Goal: Transaction & Acquisition: Purchase product/service

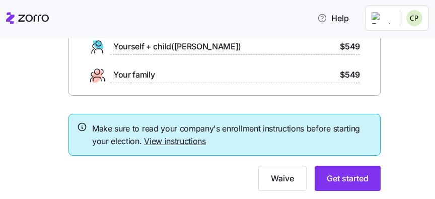
scroll to position [175, 0]
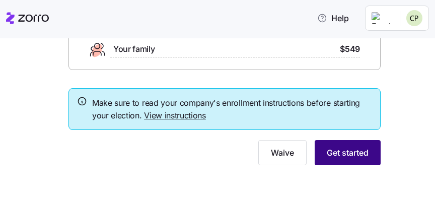
click at [344, 158] on span "Get started" at bounding box center [348, 152] width 42 height 12
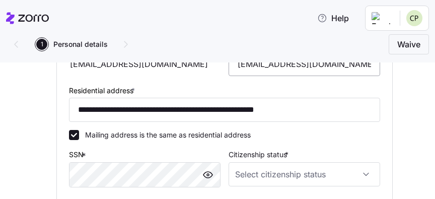
scroll to position [292, 0]
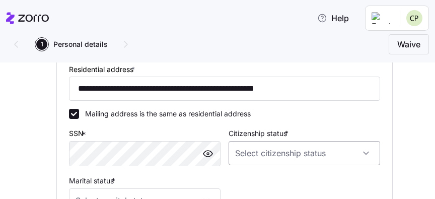
click at [331, 154] on input "Citizenship status *" at bounding box center [305, 153] width 152 height 24
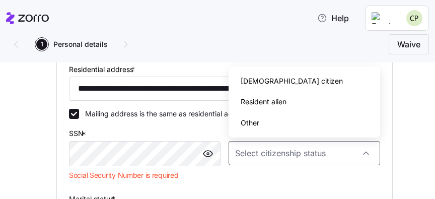
click at [306, 85] on div "[DEMOGRAPHIC_DATA] citizen" at bounding box center [304, 80] width 143 height 21
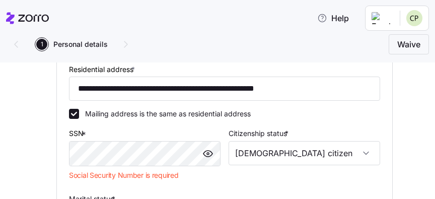
type input "[DEMOGRAPHIC_DATA] citizen"
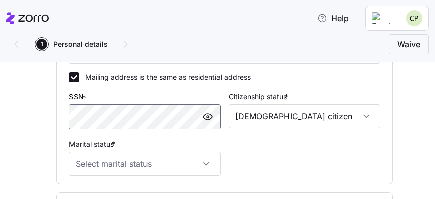
scroll to position [350, 0]
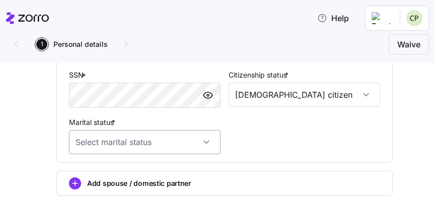
click at [202, 144] on input "Marital status *" at bounding box center [145, 142] width 152 height 24
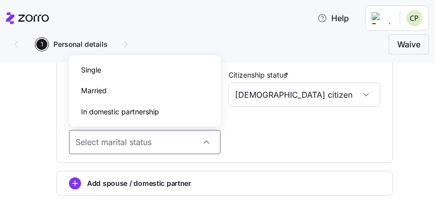
click at [137, 92] on div "Married" at bounding box center [144, 90] width 143 height 21
type input "Married"
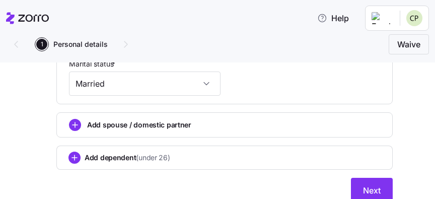
scroll to position [449, 0]
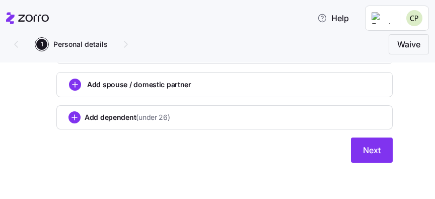
click at [68, 88] on div "Add spouse / domestic partner" at bounding box center [224, 84] width 336 height 25
click at [73, 86] on circle "add icon" at bounding box center [74, 84] width 11 height 11
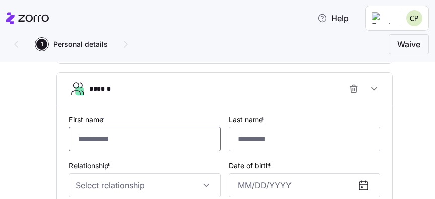
click at [123, 137] on input "First name *" at bounding box center [145, 139] width 152 height 24
type input "********"
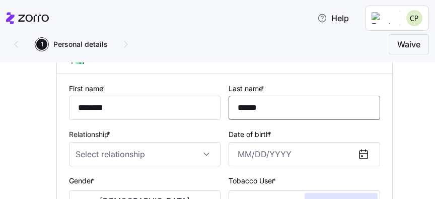
scroll to position [507, 0]
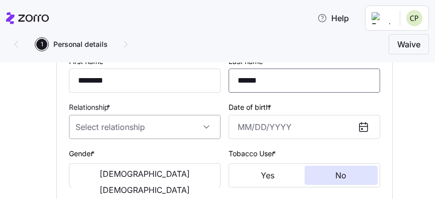
type input "******"
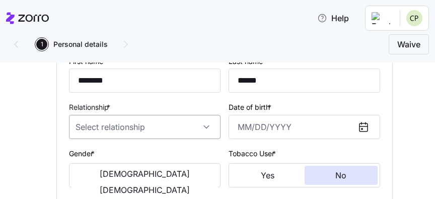
click at [173, 125] on input "Relationship *" at bounding box center [145, 127] width 152 height 24
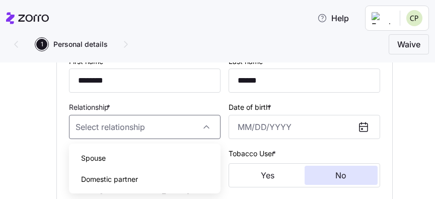
click at [155, 157] on div "Spouse" at bounding box center [144, 157] width 143 height 21
type input "Spouse"
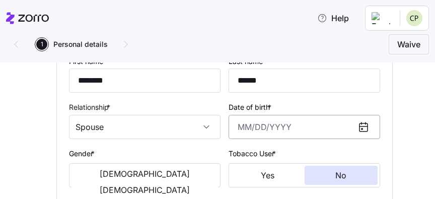
click at [258, 125] on input "Date of birth *" at bounding box center [305, 127] width 152 height 24
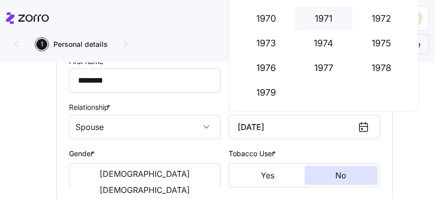
click at [326, 17] on button "1971" at bounding box center [323, 19] width 57 height 24
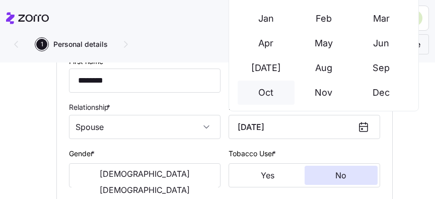
click at [268, 91] on button "Oct" at bounding box center [266, 93] width 57 height 24
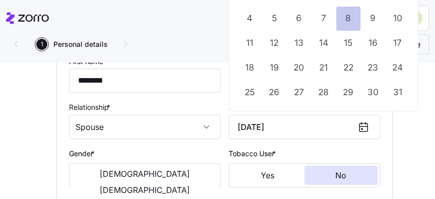
click at [347, 20] on button "8" at bounding box center [348, 19] width 24 height 24
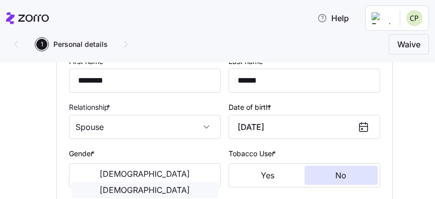
type input "[DATE]"
click at [177, 186] on span "[DEMOGRAPHIC_DATA]" at bounding box center [145, 190] width 90 height 8
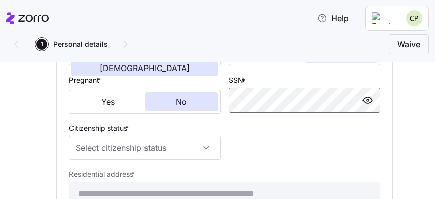
scroll to position [643, 0]
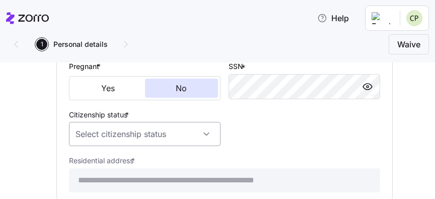
click at [205, 134] on input "Citizenship status *" at bounding box center [145, 134] width 152 height 24
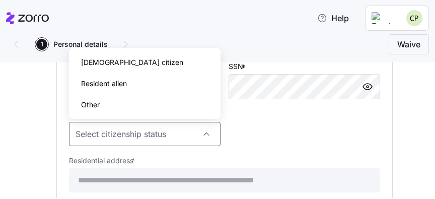
click at [152, 66] on div "[DEMOGRAPHIC_DATA] citizen" at bounding box center [144, 62] width 143 height 21
type input "[DEMOGRAPHIC_DATA] citizen"
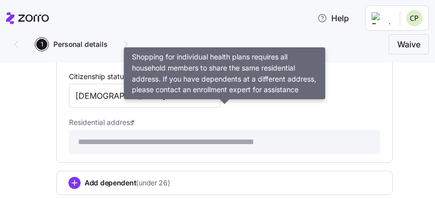
scroll to position [701, 0]
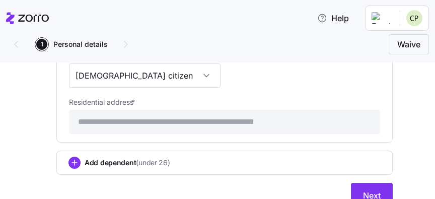
click at [76, 163] on icon "add icon" at bounding box center [74, 163] width 5 height 0
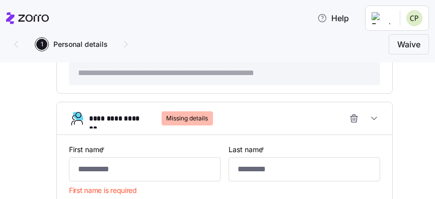
scroll to position [749, 0]
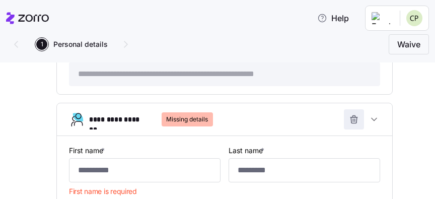
click at [352, 122] on icon "button" at bounding box center [354, 119] width 10 height 10
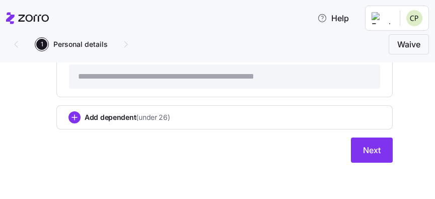
scroll to position [747, 0]
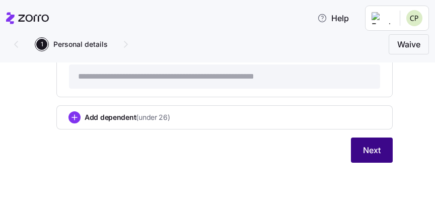
click at [375, 151] on span "Next" at bounding box center [372, 150] width 18 height 12
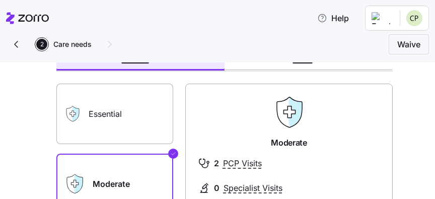
scroll to position [58, 0]
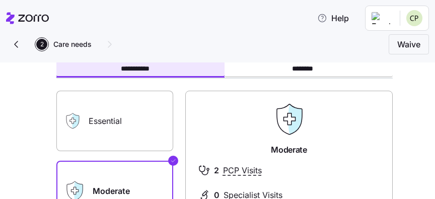
click at [111, 116] on label "Essential" at bounding box center [114, 121] width 117 height 60
click at [0, 0] on input "Essential" at bounding box center [0, 0] width 0 height 0
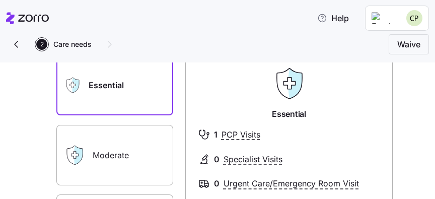
scroll to position [117, 0]
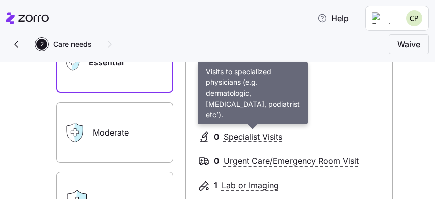
click at [242, 138] on span "Specialist Visits" at bounding box center [252, 136] width 59 height 13
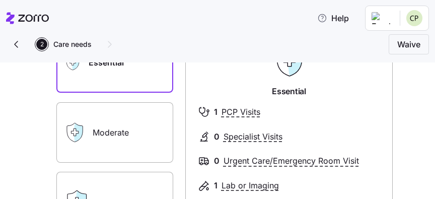
click at [218, 138] on span "0" at bounding box center [217, 136] width 6 height 13
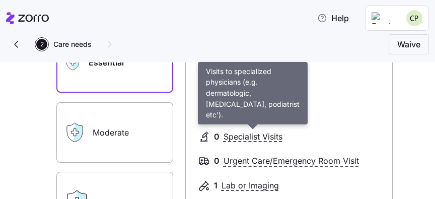
click at [245, 134] on span "Specialist Visits" at bounding box center [252, 136] width 59 height 13
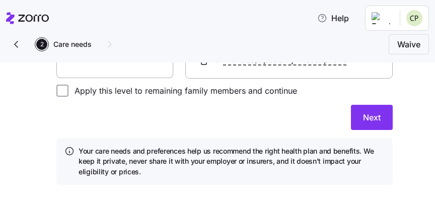
scroll to position [363, 0]
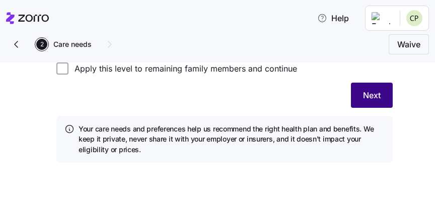
click at [368, 97] on span "Next" at bounding box center [372, 95] width 18 height 12
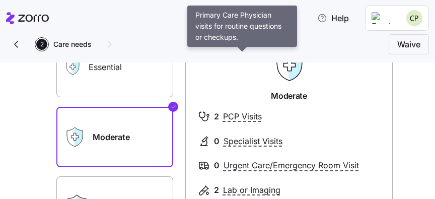
scroll to position [234, 0]
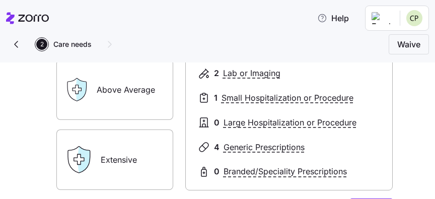
click at [130, 102] on label "Above Average" at bounding box center [114, 89] width 117 height 60
click at [0, 0] on input "Above Average" at bounding box center [0, 0] width 0 height 0
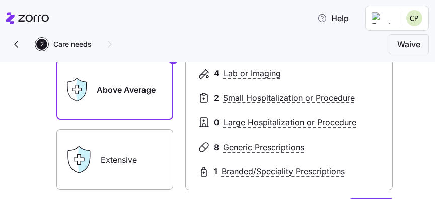
scroll to position [175, 0]
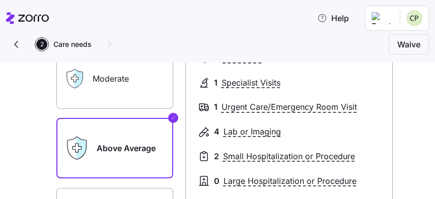
click at [151, 80] on label "Moderate" at bounding box center [114, 78] width 117 height 60
click at [0, 0] on input "Moderate" at bounding box center [0, 0] width 0 height 0
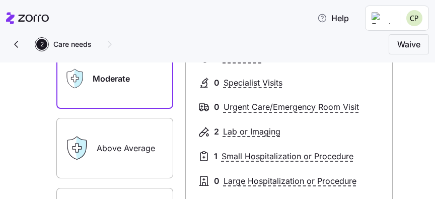
click at [135, 131] on label "Above Average" at bounding box center [114, 148] width 117 height 60
click at [0, 0] on input "Above Average" at bounding box center [0, 0] width 0 height 0
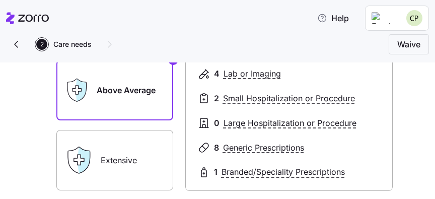
scroll to position [233, 0]
click at [129, 174] on label "Extensive" at bounding box center [114, 160] width 117 height 60
click at [0, 0] on input "Extensive" at bounding box center [0, 0] width 0 height 0
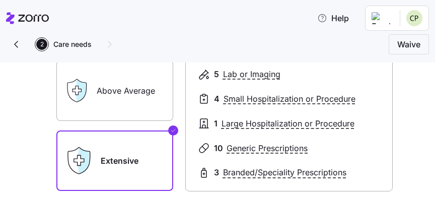
click at [129, 92] on label "Above Average" at bounding box center [114, 90] width 117 height 60
click at [0, 0] on input "Above Average" at bounding box center [0, 0] width 0 height 0
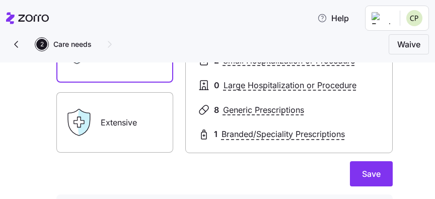
scroll to position [291, 0]
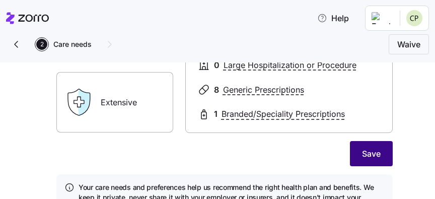
click at [374, 154] on span "Save" at bounding box center [371, 153] width 19 height 12
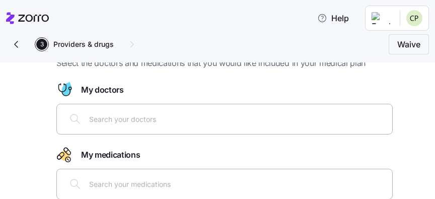
scroll to position [58, 0]
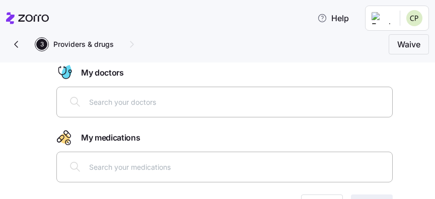
click at [174, 109] on div at bounding box center [224, 102] width 323 height 24
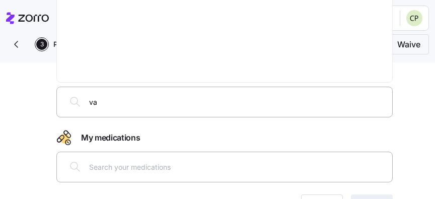
type input "v"
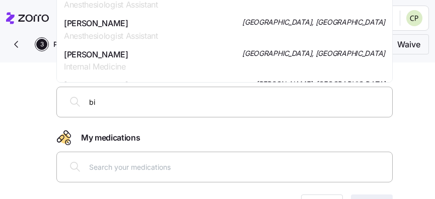
type input "b"
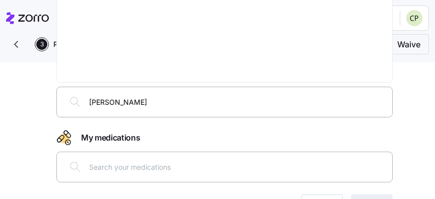
type input "[PERSON_NAME]"
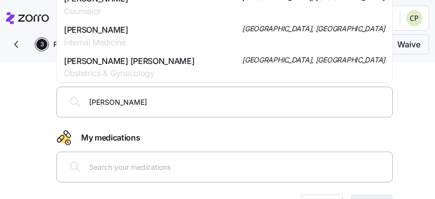
scroll to position [175, 0]
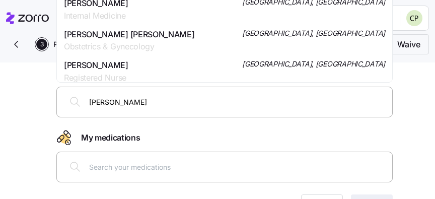
click at [173, 38] on div "[PERSON_NAME] [PERSON_NAME] Obstetrics & Gynecology [GEOGRAPHIC_DATA], [GEOGRAP…" at bounding box center [224, 40] width 321 height 25
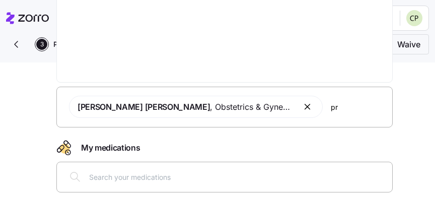
type input "p"
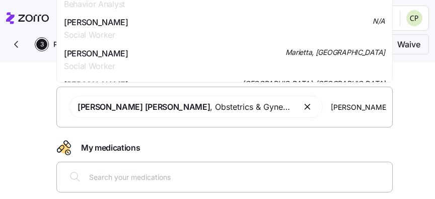
scroll to position [818, 0]
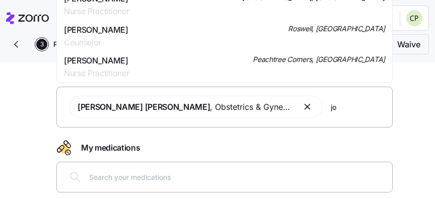
type input "j"
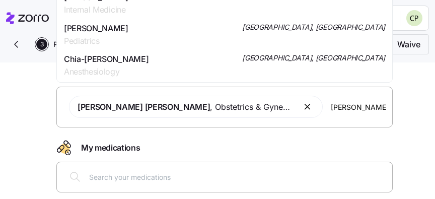
scroll to position [1812, 0]
type input "c"
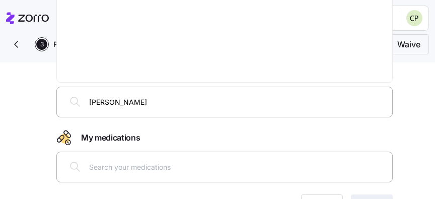
type input "[PERSON_NAME]"
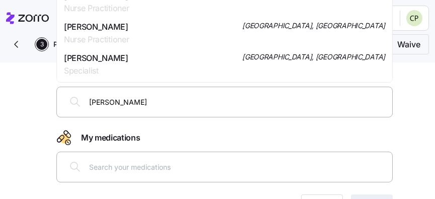
scroll to position [117, 0]
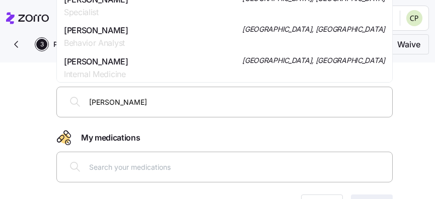
click at [163, 64] on div "[PERSON_NAME] Internal Medicine [GEOGRAPHIC_DATA], [GEOGRAPHIC_DATA]" at bounding box center [224, 67] width 321 height 25
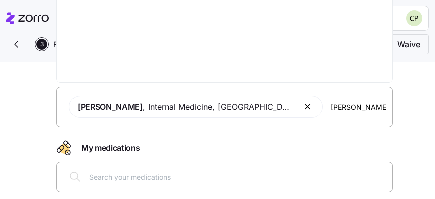
click at [304, 110] on div "[PERSON_NAME] , Internal Medicine , [GEOGRAPHIC_DATA], [GEOGRAPHIC_DATA] [PERSO…" at bounding box center [224, 107] width 323 height 34
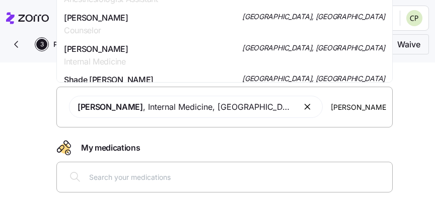
click at [331, 107] on input "[PERSON_NAME]" at bounding box center [358, 106] width 55 height 11
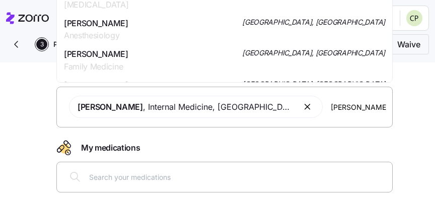
scroll to position [584, 0]
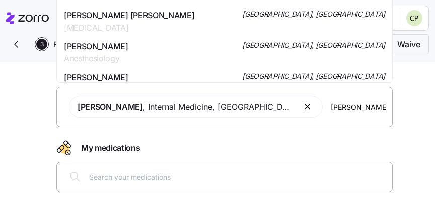
click at [331, 106] on input "[PERSON_NAME]" at bounding box center [358, 106] width 55 height 11
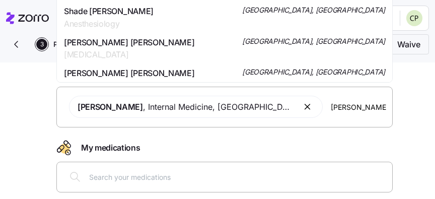
scroll to position [234, 0]
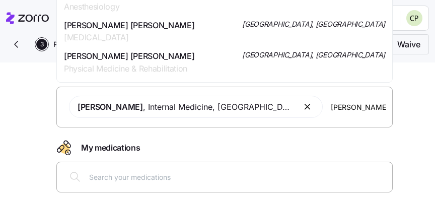
click at [331, 106] on input "[PERSON_NAME]" at bounding box center [358, 106] width 55 height 11
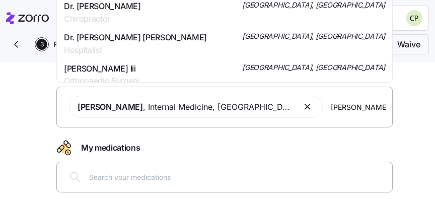
scroll to position [4510, 0]
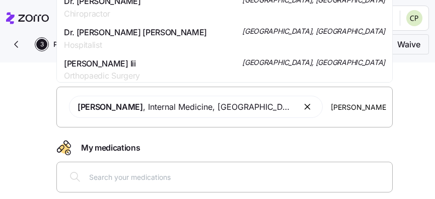
type input "[PERSON_NAME]"
drag, startPoint x: 306, startPoint y: 109, endPoint x: 430, endPoint y: 109, distance: 124.8
click at [386, 109] on input "[PERSON_NAME]" at bounding box center [358, 106] width 55 height 11
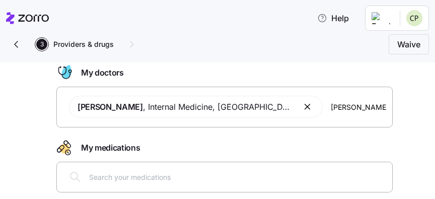
type input "[PERSON_NAME]"
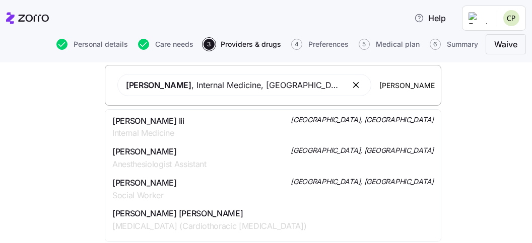
click at [184, 124] on span "[PERSON_NAME] Iii" at bounding box center [148, 121] width 72 height 13
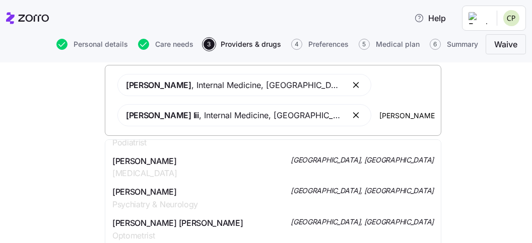
scroll to position [174, 0]
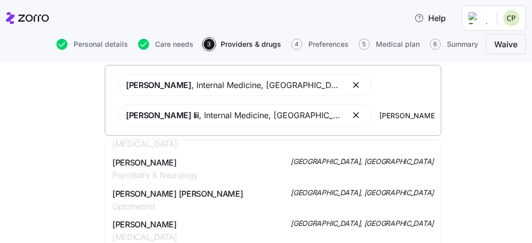
click at [378, 118] on div "[PERSON_NAME] , Internal Medicine , [GEOGRAPHIC_DATA], [GEOGRAPHIC_DATA] [PERSO…" at bounding box center [272, 100] width 323 height 64
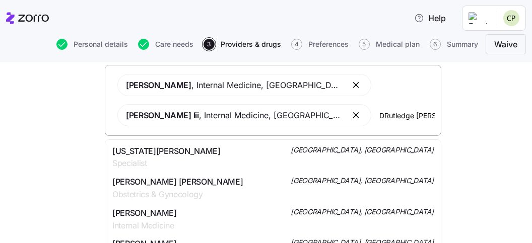
type input "[PERSON_NAME]"
click at [193, 155] on span "[US_STATE][PERSON_NAME]" at bounding box center [166, 151] width 108 height 13
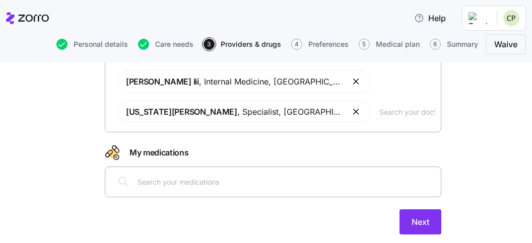
scroll to position [140, 0]
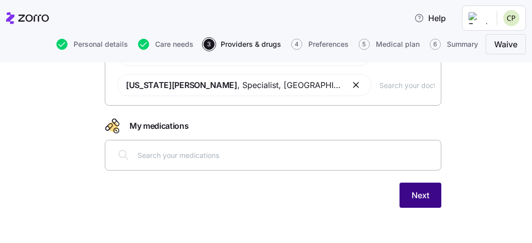
click at [416, 193] on span "Next" at bounding box center [420, 195] width 18 height 12
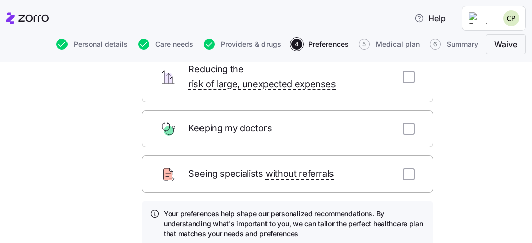
scroll to position [58, 0]
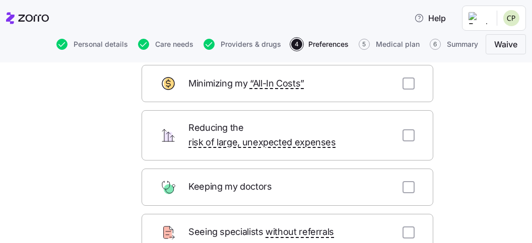
click at [305, 169] on div "Keeping my doctors" at bounding box center [286, 187] width 291 height 37
click at [407, 181] on input "checkbox" at bounding box center [408, 187] width 12 height 12
checkbox input "true"
click at [409, 133] on input "checkbox" at bounding box center [408, 135] width 12 height 12
checkbox input "true"
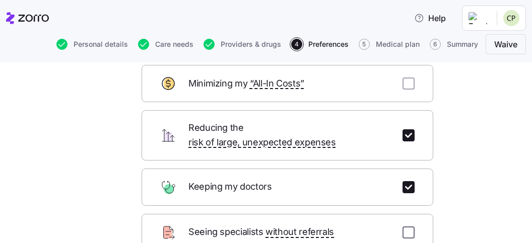
click at [408, 198] on input "checkbox" at bounding box center [408, 233] width 12 height 12
checkbox input "true"
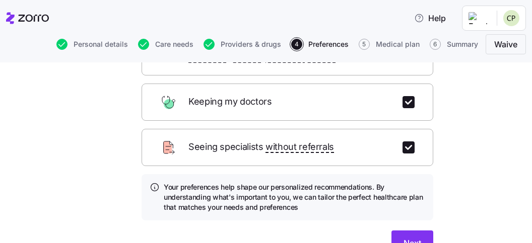
scroll to position [174, 0]
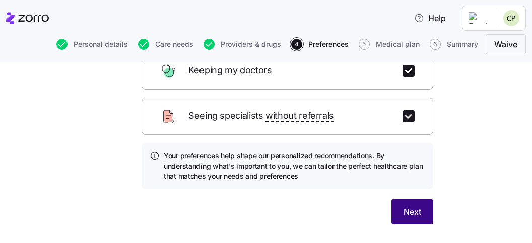
click at [414, 198] on span "Next" at bounding box center [412, 212] width 18 height 12
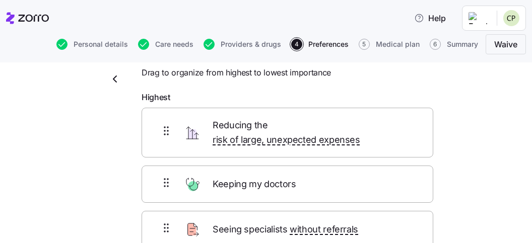
scroll to position [58, 0]
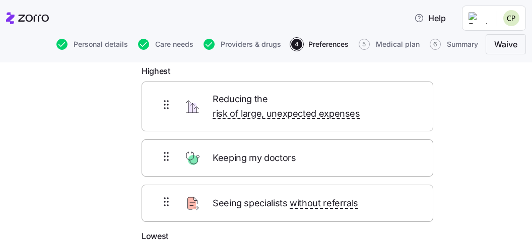
click at [312, 151] on div "Keeping my doctors" at bounding box center [286, 157] width 291 height 37
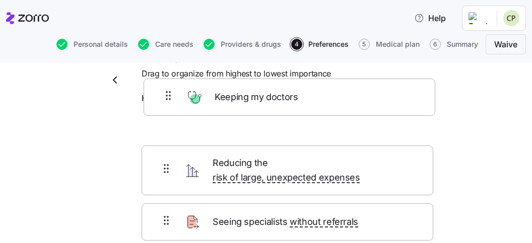
scroll to position [30, 0]
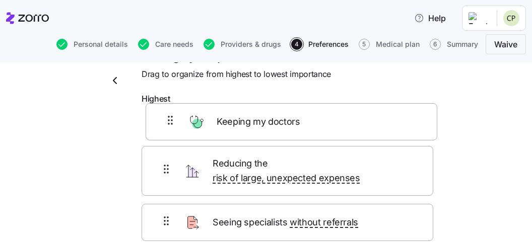
drag, startPoint x: 166, startPoint y: 146, endPoint x: 170, endPoint y: 120, distance: 26.6
click at [170, 120] on div "Reducing the risk of large, unexpected expenses Keeping my doctors Seeing speci…" at bounding box center [286, 179] width 291 height 140
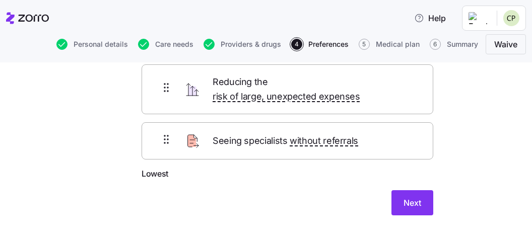
scroll to position [126, 0]
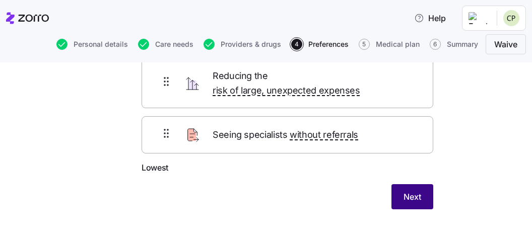
click at [410, 191] on span "Next" at bounding box center [412, 197] width 18 height 12
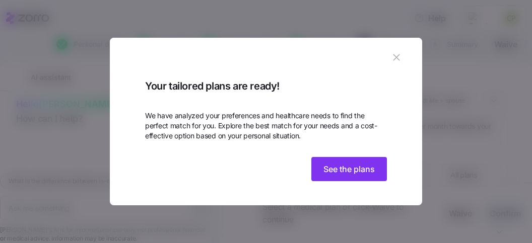
scroll to position [84, 0]
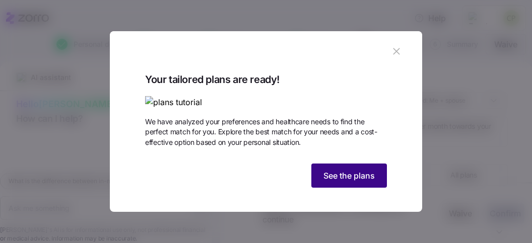
click at [351, 182] on span "See the plans" at bounding box center [348, 176] width 51 height 12
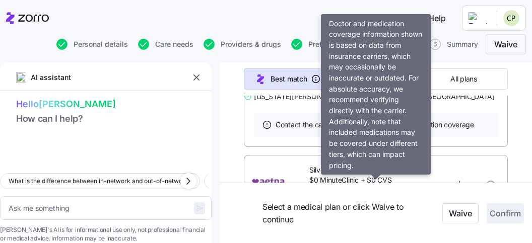
scroll to position [814, 0]
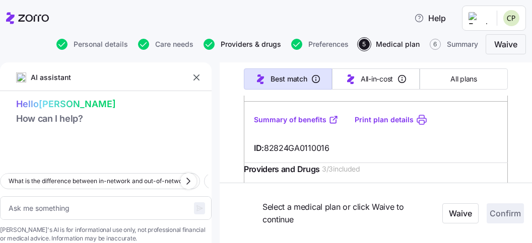
click at [245, 46] on span "Providers & drugs" at bounding box center [250, 44] width 60 height 7
type textarea "x"
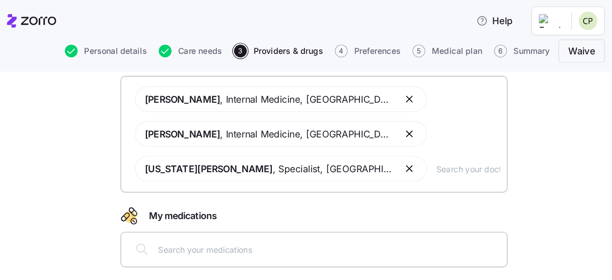
scroll to position [58, 0]
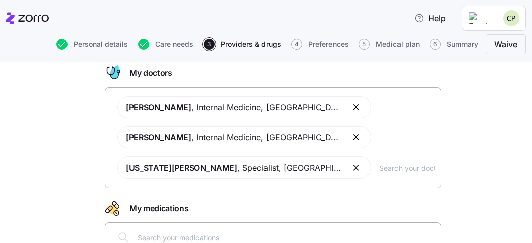
click at [379, 166] on input "text" at bounding box center [406, 167] width 55 height 11
type input "[PERSON_NAME]"
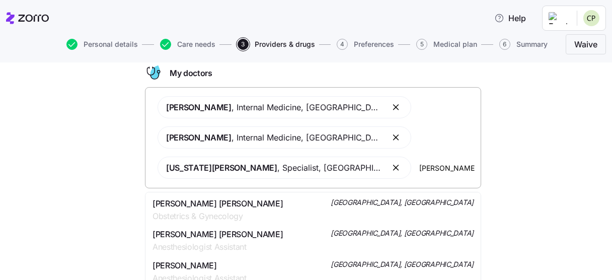
click at [285, 198] on div "[PERSON_NAME] [PERSON_NAME] Obstetrics & Gynecology [GEOGRAPHIC_DATA], [GEOGRAP…" at bounding box center [313, 209] width 321 height 25
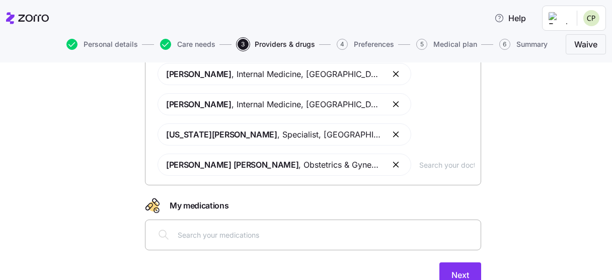
scroll to position [115, 0]
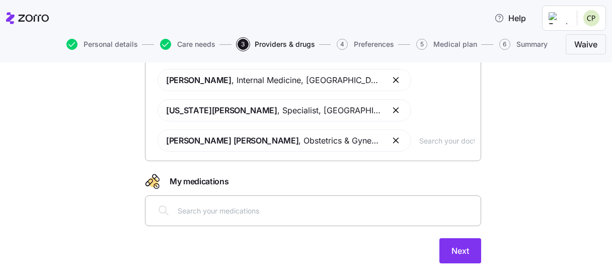
click at [271, 198] on input "text" at bounding box center [326, 210] width 297 height 11
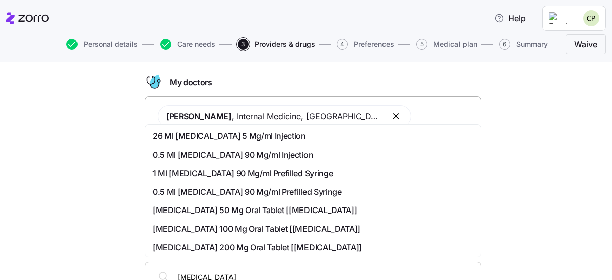
scroll to position [1, 0]
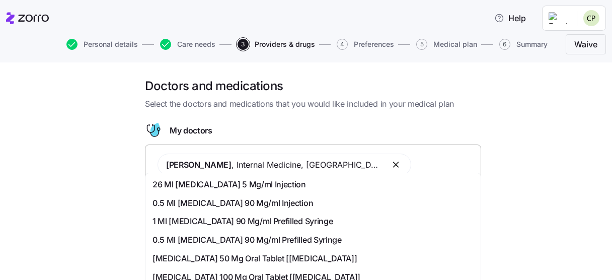
type input "[MEDICAL_DATA]"
click at [413, 162] on div "[PERSON_NAME] , Internal Medicine , [GEOGRAPHIC_DATA], [GEOGRAPHIC_DATA] [PERSO…" at bounding box center [313, 209] width 323 height 125
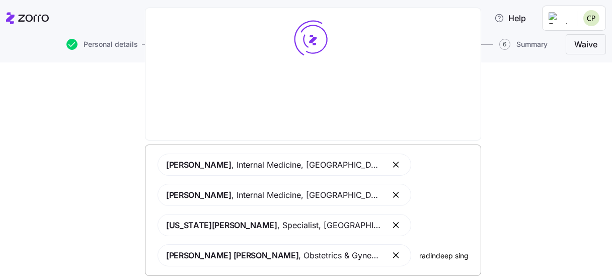
type input "[PERSON_NAME]"
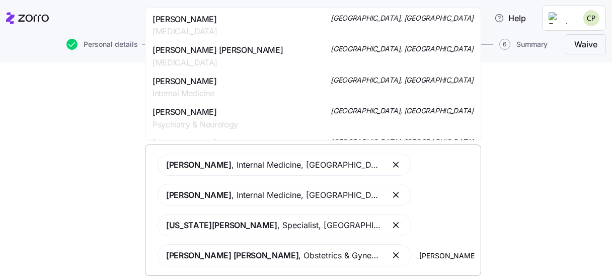
click at [234, 88] on div "[PERSON_NAME] Internal Medicine [GEOGRAPHIC_DATA], [GEOGRAPHIC_DATA]" at bounding box center [313, 87] width 321 height 25
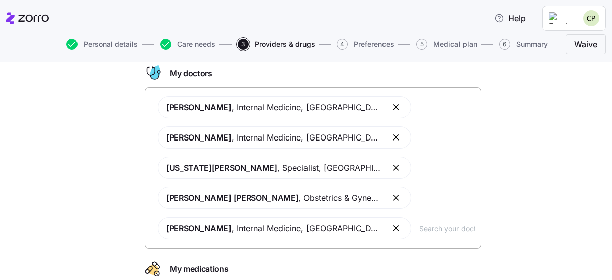
scroll to position [115, 0]
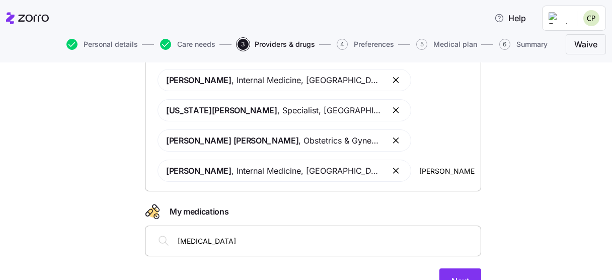
type input "[PERSON_NAME]"
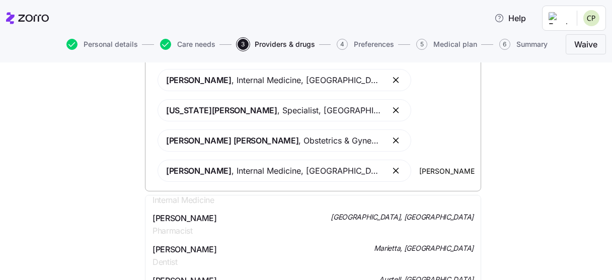
scroll to position [0, 0]
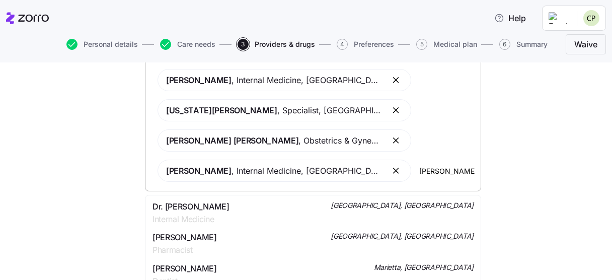
click at [276, 198] on div "Dr. [PERSON_NAME] Internal Medicine [GEOGRAPHIC_DATA], [GEOGRAPHIC_DATA]" at bounding box center [313, 212] width 321 height 25
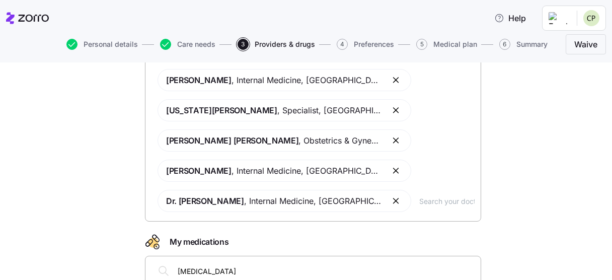
scroll to position [173, 0]
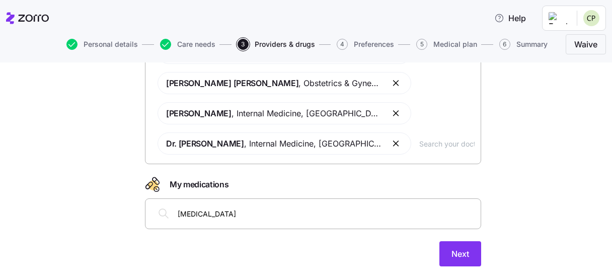
click at [274, 198] on input "[MEDICAL_DATA]" at bounding box center [326, 213] width 297 height 11
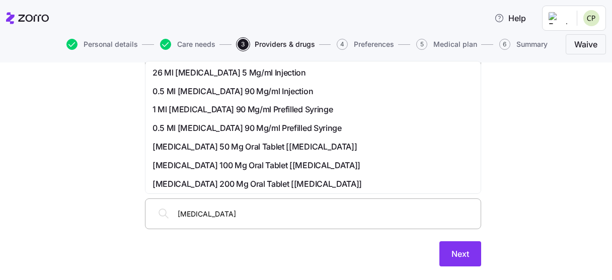
click at [186, 94] on span "0.5 Ml [MEDICAL_DATA] 90 Mg/ml Injection" at bounding box center [233, 91] width 161 height 13
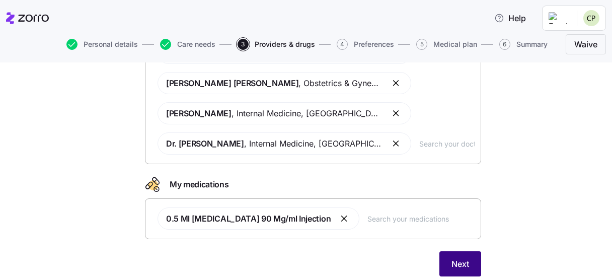
click at [434, 198] on span "Next" at bounding box center [461, 264] width 18 height 12
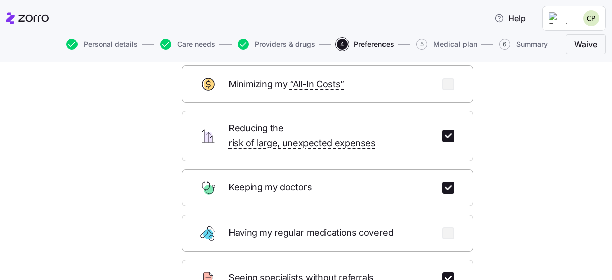
scroll to position [115, 0]
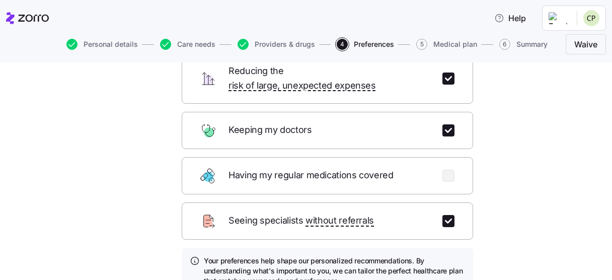
click at [434, 162] on div "Having my regular medications covered" at bounding box center [327, 175] width 291 height 37
click at [434, 198] on input "checkbox" at bounding box center [448, 221] width 12 height 12
checkbox input "false"
click at [434, 170] on input "checkbox" at bounding box center [448, 176] width 12 height 12
checkbox input "true"
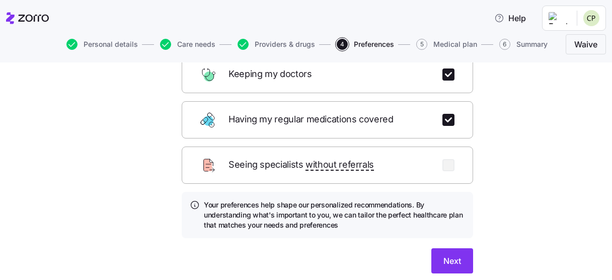
scroll to position [172, 0]
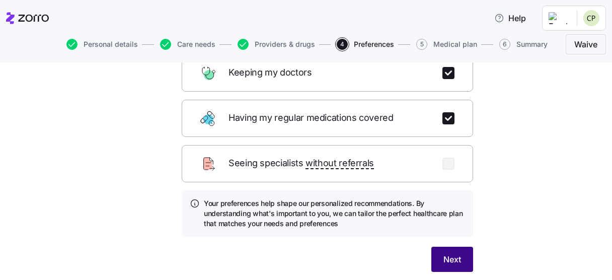
click at [434, 198] on span "Next" at bounding box center [452, 259] width 18 height 12
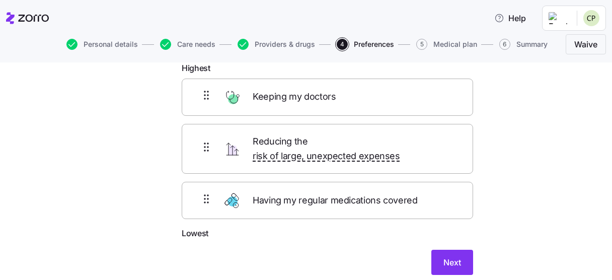
scroll to position [33, 0]
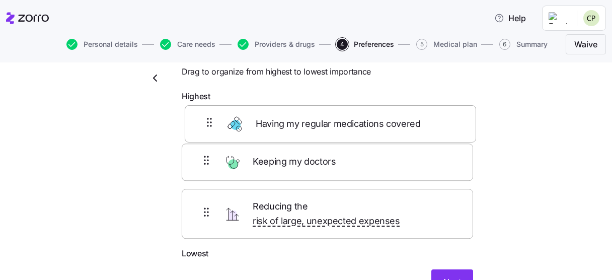
drag, startPoint x: 366, startPoint y: 216, endPoint x: 366, endPoint y: 122, distance: 93.6
click at [366, 122] on div "Keeping my doctors Reducing the risk of large, unexpected expenses Having my re…" at bounding box center [327, 177] width 291 height 140
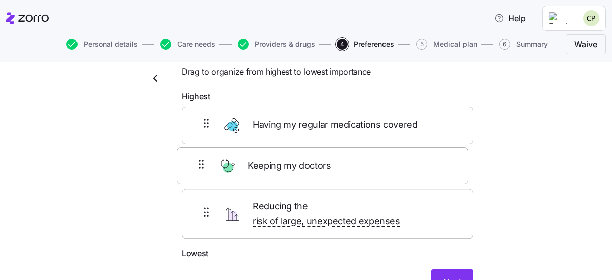
drag, startPoint x: 302, startPoint y: 218, endPoint x: 294, endPoint y: 164, distance: 54.9
click at [294, 164] on div "Having my regular medications covered Reducing the risk of large, unexpected ex…" at bounding box center [327, 177] width 291 height 140
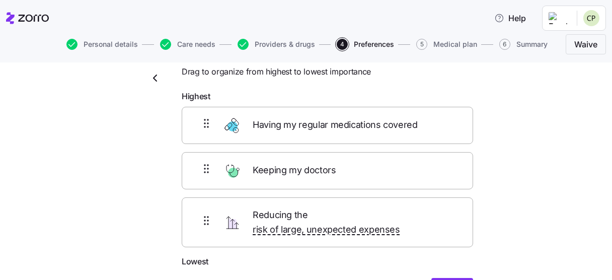
scroll to position [90, 0]
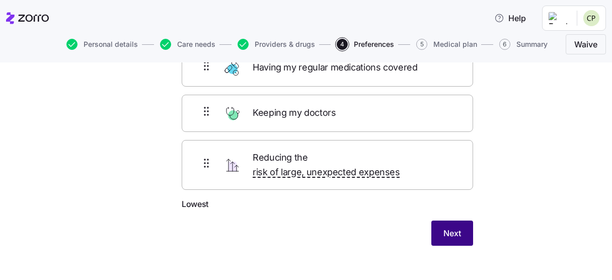
click at [434, 198] on span "Next" at bounding box center [452, 233] width 18 height 12
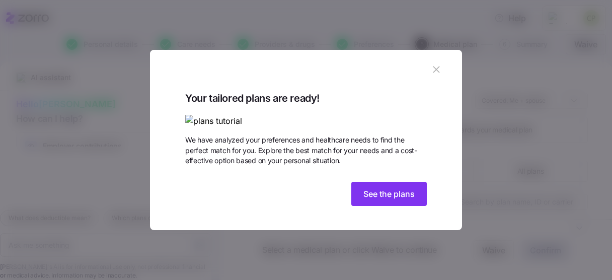
scroll to position [50, 0]
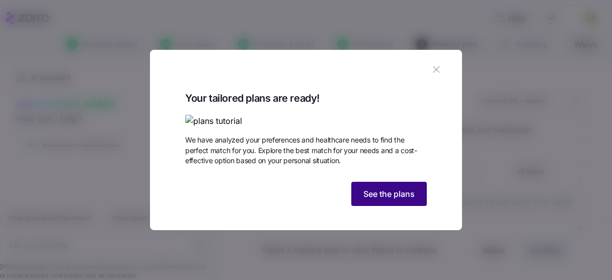
click at [402, 198] on button "See the plans" at bounding box center [389, 194] width 76 height 24
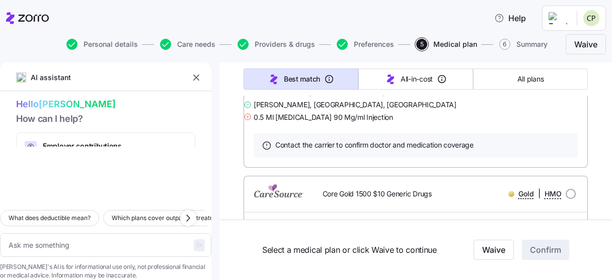
scroll to position [22207, 0]
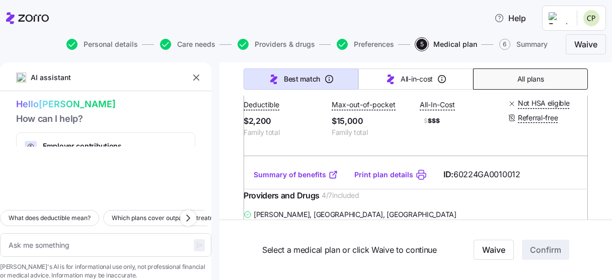
click at [434, 81] on span "All plans" at bounding box center [530, 79] width 26 height 10
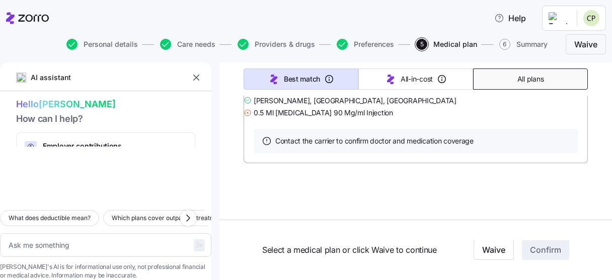
scroll to position [720, 0]
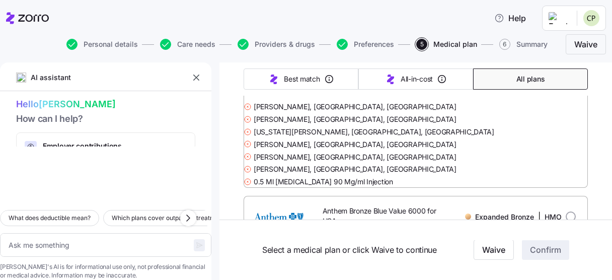
type textarea "x"
type input "Sorted by: Premium"
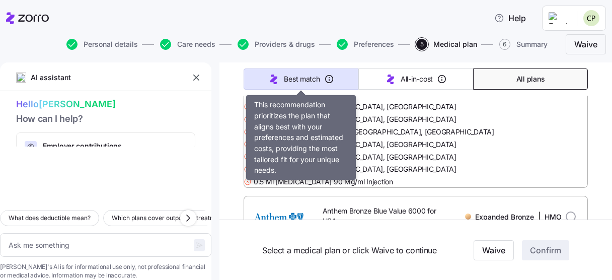
click at [295, 79] on span "Best match" at bounding box center [302, 79] width 36 height 10
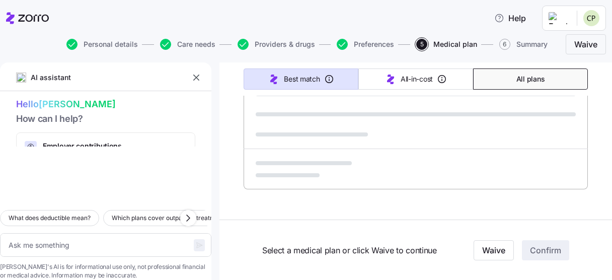
type textarea "x"
type input "Sorted by: Best match"
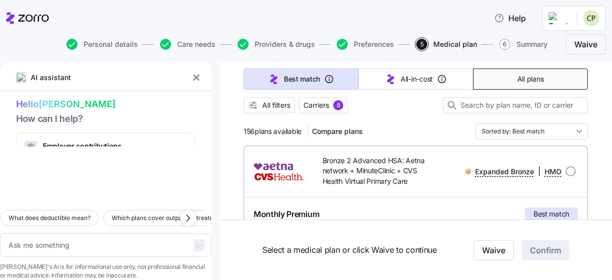
scroll to position [32, 0]
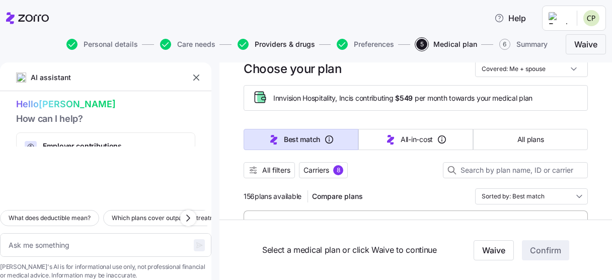
click at [265, 44] on span "Providers & drugs" at bounding box center [285, 44] width 60 height 7
type textarea "x"
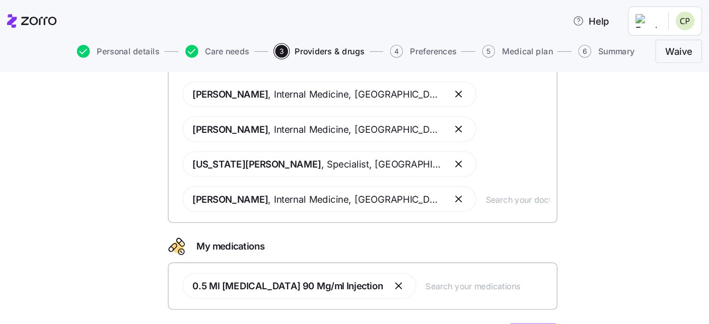
scroll to position [172, 0]
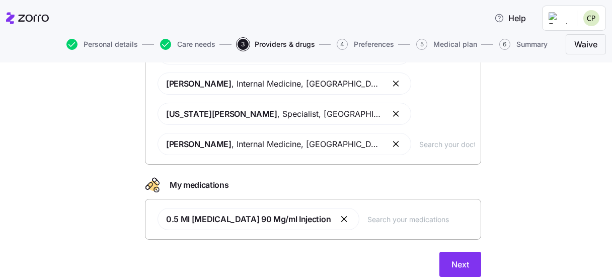
click at [367, 198] on input "text" at bounding box center [420, 218] width 107 height 11
type input "[MEDICAL_DATA]"
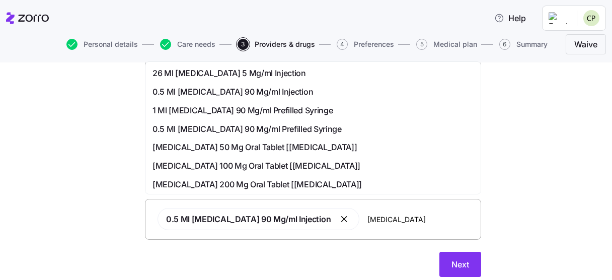
click at [208, 74] on span "26 Ml [MEDICAL_DATA] 5 Mg/ml Injection" at bounding box center [230, 73] width 154 height 13
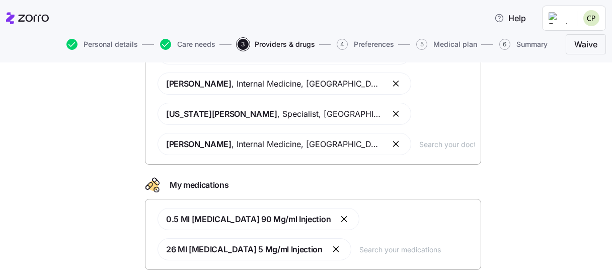
click at [339, 198] on button "button" at bounding box center [345, 219] width 12 height 12
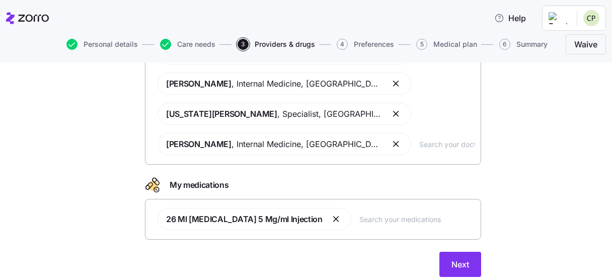
click at [331, 198] on button "button" at bounding box center [337, 219] width 12 height 12
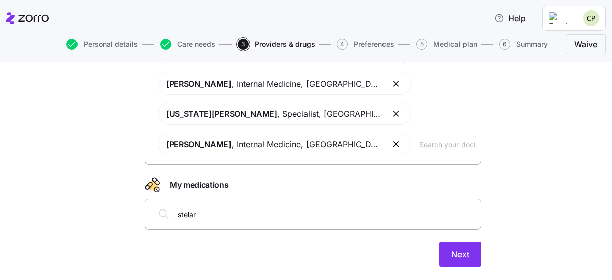
type input "[MEDICAL_DATA]"
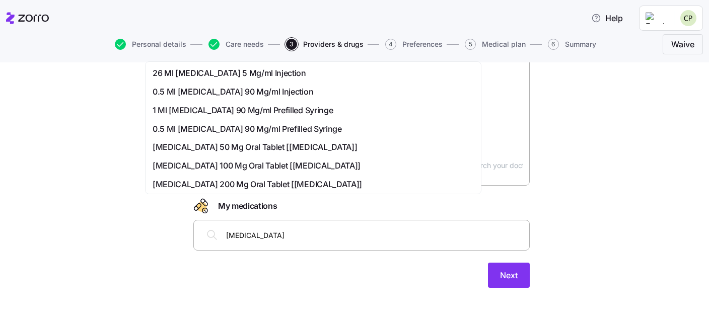
scroll to position [151, 0]
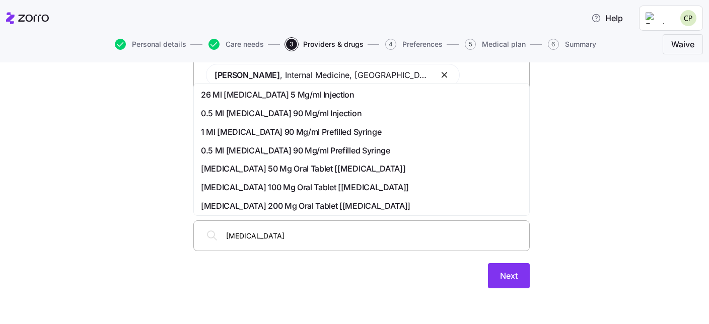
click at [257, 131] on span "1 Ml [MEDICAL_DATA] 90 Mg/ml Prefilled Syringe" at bounding box center [291, 132] width 180 height 13
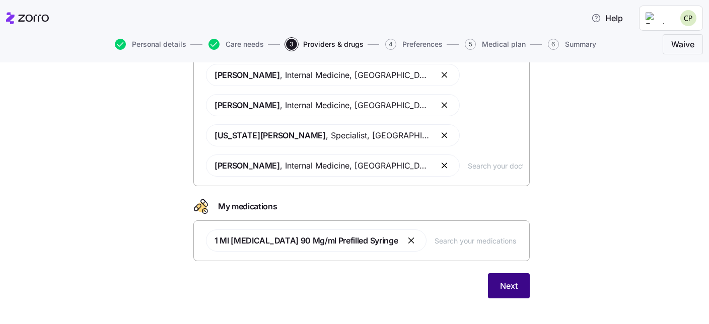
click at [434, 198] on button "Next" at bounding box center [509, 285] width 42 height 25
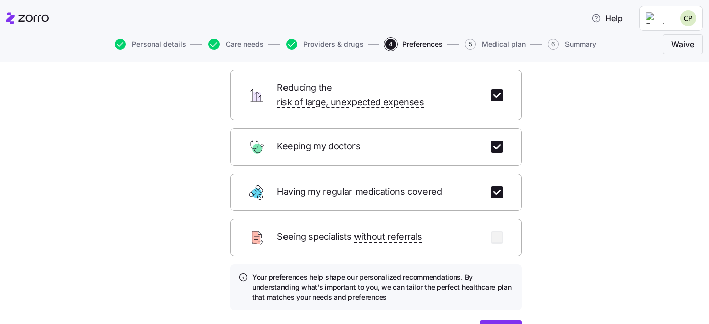
scroll to position [115, 0]
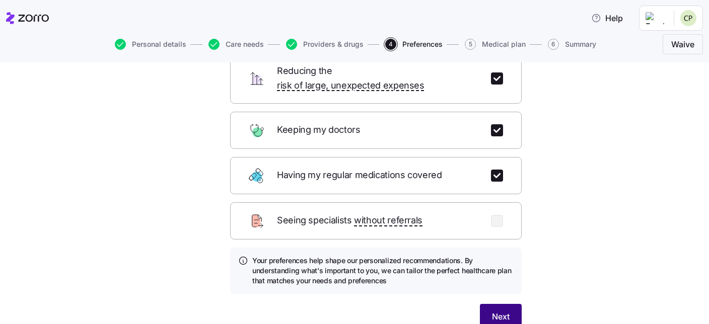
click at [434, 198] on span "Next" at bounding box center [501, 317] width 18 height 12
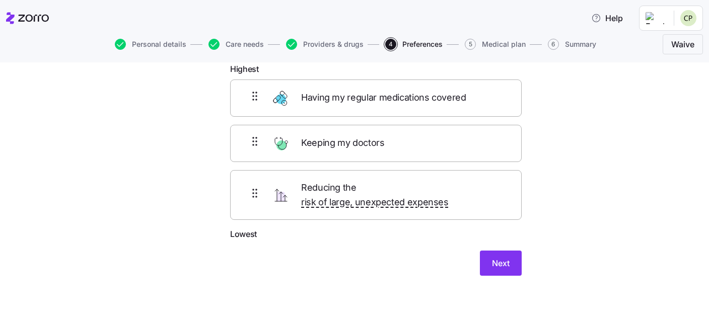
scroll to position [46, 0]
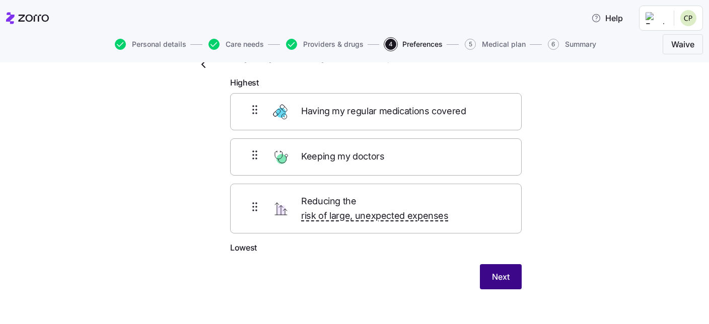
click at [434, 198] on span "Next" at bounding box center [501, 277] width 18 height 12
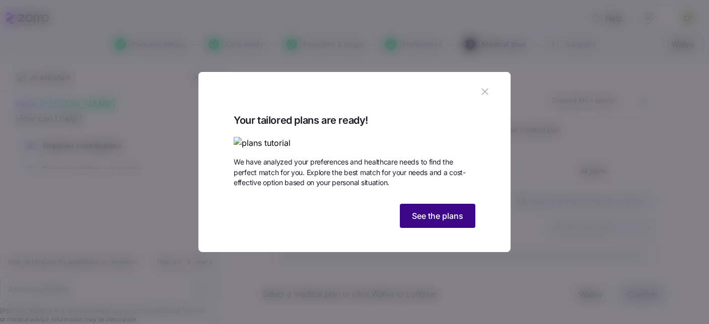
click at [434, 198] on span "See the plans" at bounding box center [437, 216] width 51 height 12
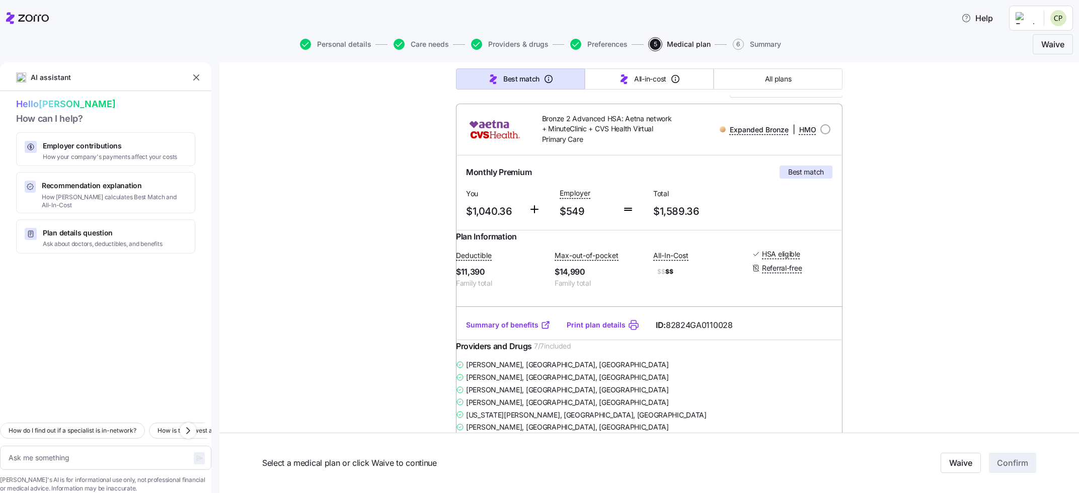
scroll to position [152, 0]
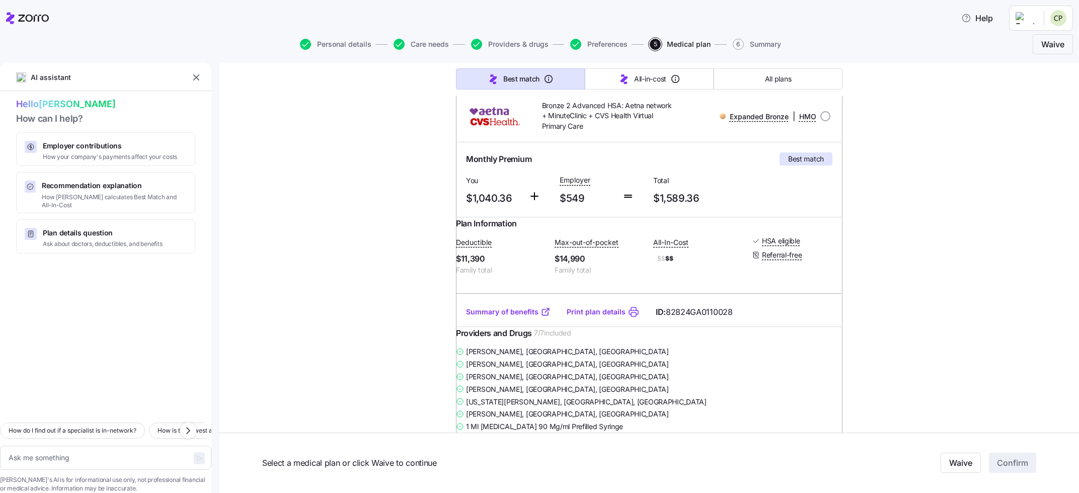
click at [434, 198] on link "Print plan details" at bounding box center [596, 312] width 59 height 10
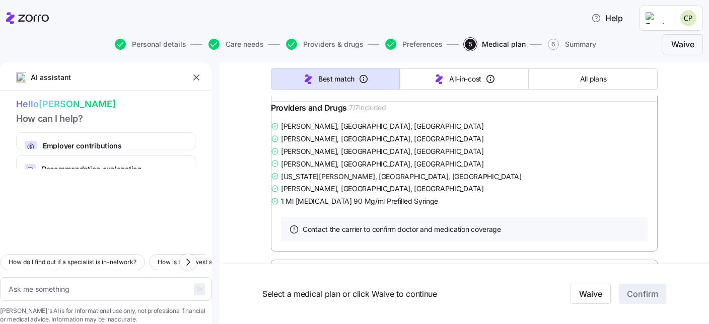
scroll to position [403, 0]
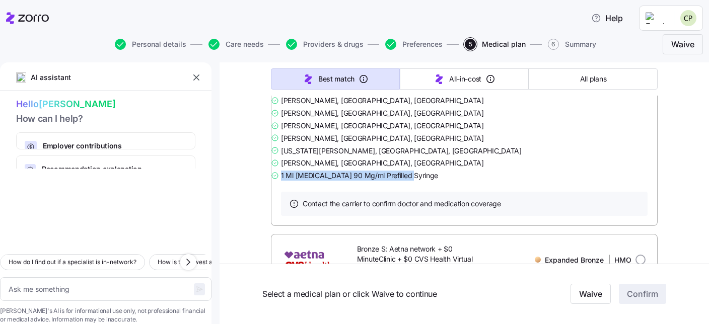
drag, startPoint x: 292, startPoint y: 196, endPoint x: 414, endPoint y: 201, distance: 122.4
click at [414, 182] on div "[PERSON_NAME] , [GEOGRAPHIC_DATA], [GEOGRAPHIC_DATA] [PERSON_NAME] , [GEOGRAPHI…" at bounding box center [464, 138] width 387 height 88
click at [350, 181] on span "1 Ml [MEDICAL_DATA] 90 Mg/ml Prefilled Syringe" at bounding box center [359, 176] width 157 height 10
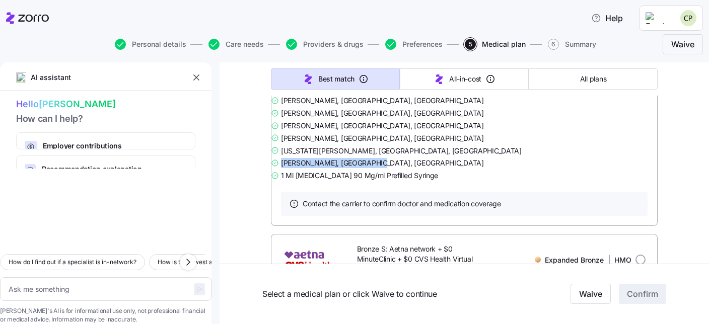
drag, startPoint x: 294, startPoint y: 120, endPoint x: 404, endPoint y: 182, distance: 126.2
click at [404, 182] on div "[PERSON_NAME] , [GEOGRAPHIC_DATA], [GEOGRAPHIC_DATA] [PERSON_NAME] , [GEOGRAPHI…" at bounding box center [464, 138] width 387 height 88
click at [429, 182] on div "1 Ml [MEDICAL_DATA] 90 Mg/ml Prefilled Syringe" at bounding box center [464, 175] width 387 height 13
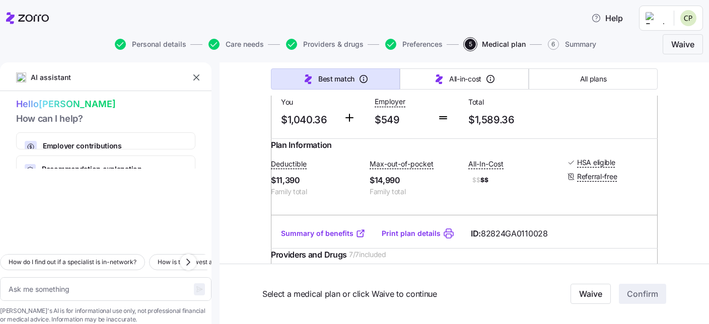
scroll to position [201, 0]
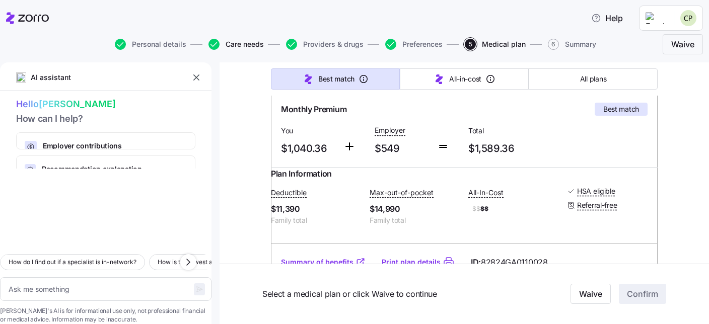
click at [244, 46] on span "Care needs" at bounding box center [244, 44] width 38 height 7
type textarea "x"
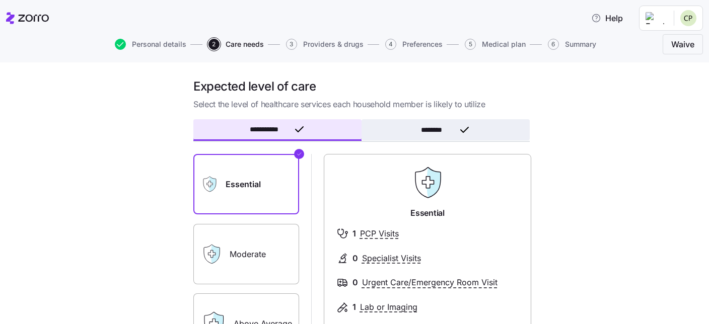
click at [427, 133] on span "********" at bounding box center [437, 129] width 33 height 7
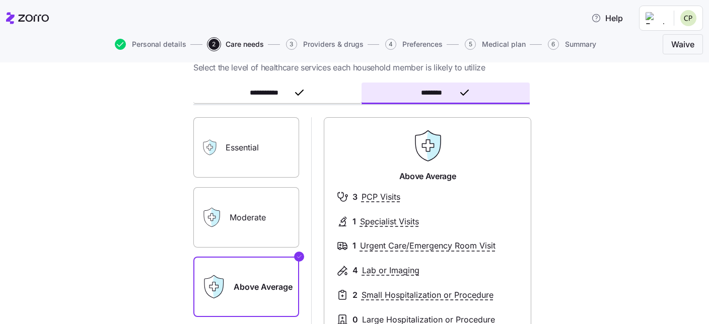
scroll to position [57, 0]
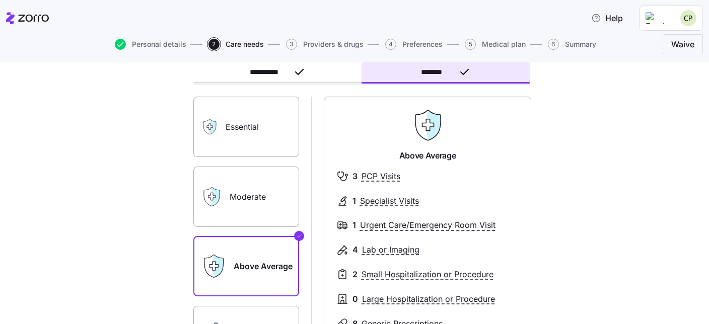
click at [218, 198] on div "Moderate" at bounding box center [246, 197] width 106 height 60
click at [272, 196] on label "Moderate" at bounding box center [246, 197] width 106 height 60
click at [0, 0] on input "Moderate" at bounding box center [0, 0] width 0 height 0
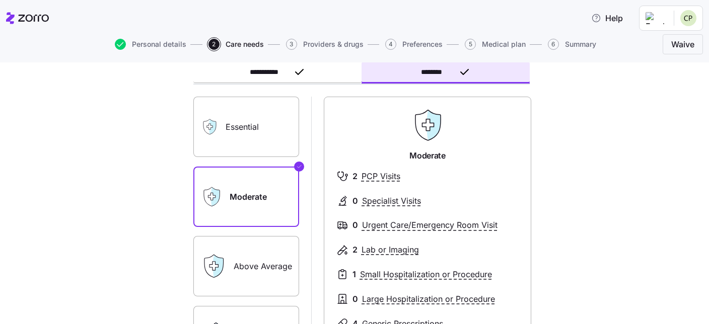
scroll to position [115, 0]
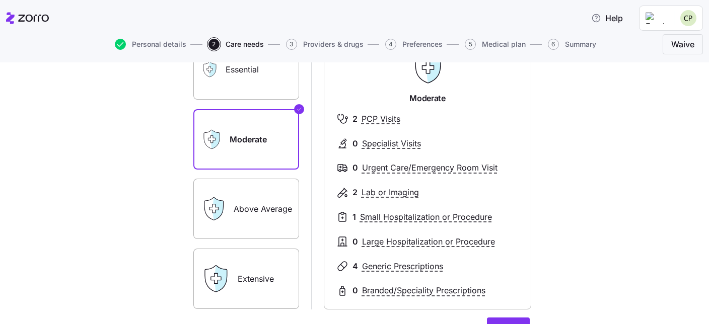
click at [252, 198] on label "Above Average" at bounding box center [246, 209] width 106 height 60
click at [0, 0] on input "Above Average" at bounding box center [0, 0] width 0 height 0
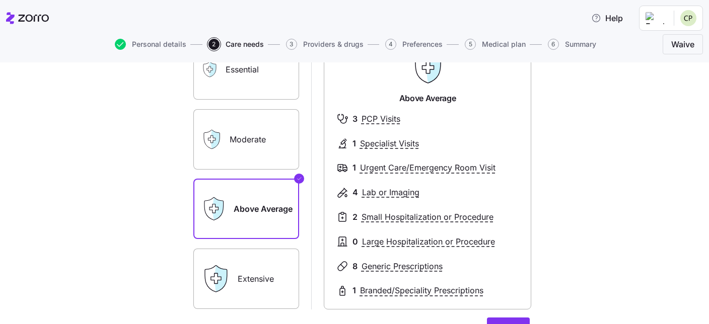
click at [266, 198] on label "Extensive" at bounding box center [246, 279] width 106 height 60
click at [0, 0] on input "Extensive" at bounding box center [0, 0] width 0 height 0
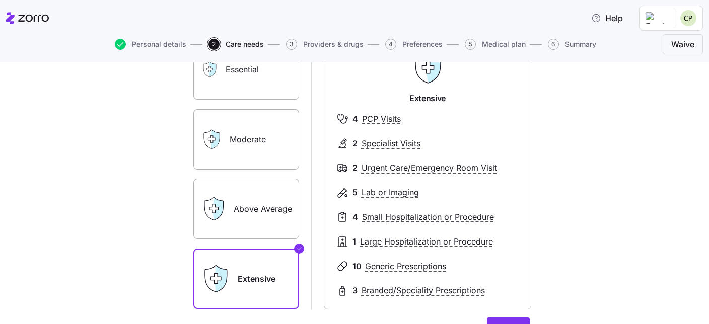
click at [246, 198] on label "Above Average" at bounding box center [246, 209] width 106 height 60
click at [0, 0] on input "Above Average" at bounding box center [0, 0] width 0 height 0
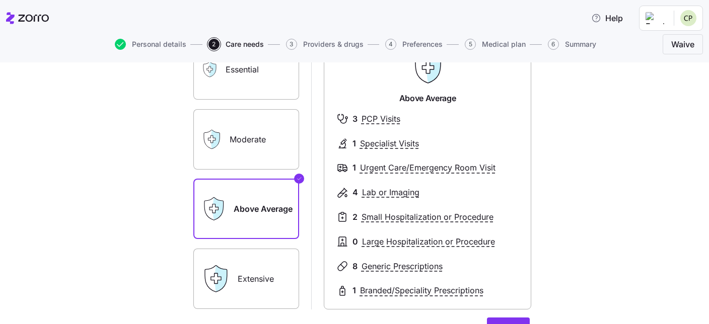
click at [245, 198] on label "Extensive" at bounding box center [246, 279] width 106 height 60
click at [0, 0] on input "Extensive" at bounding box center [0, 0] width 0 height 0
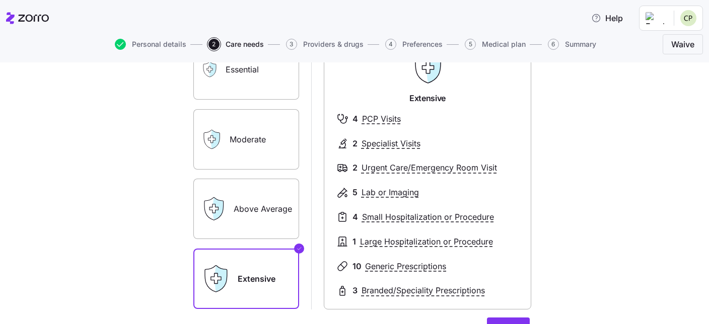
click at [257, 198] on label "Above Average" at bounding box center [246, 209] width 106 height 60
click at [0, 0] on input "Above Average" at bounding box center [0, 0] width 0 height 0
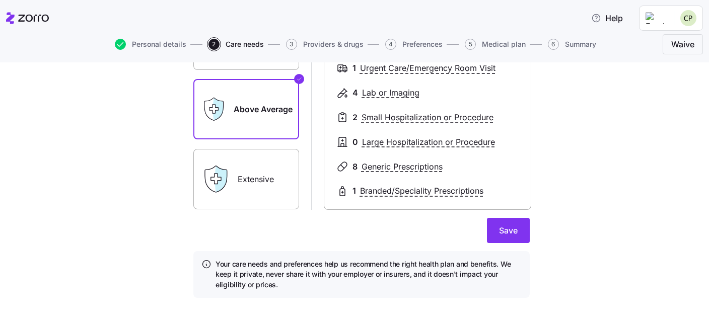
scroll to position [224, 0]
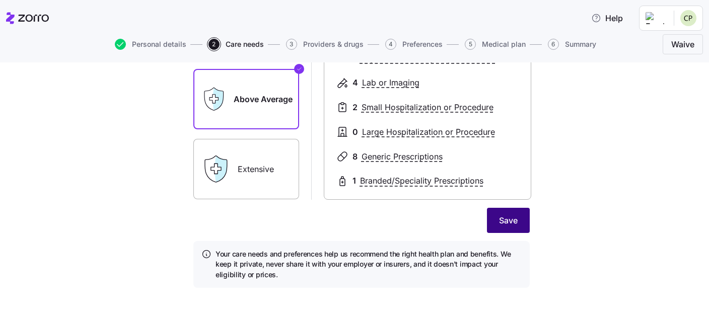
click at [434, 198] on span "Save" at bounding box center [508, 220] width 19 height 12
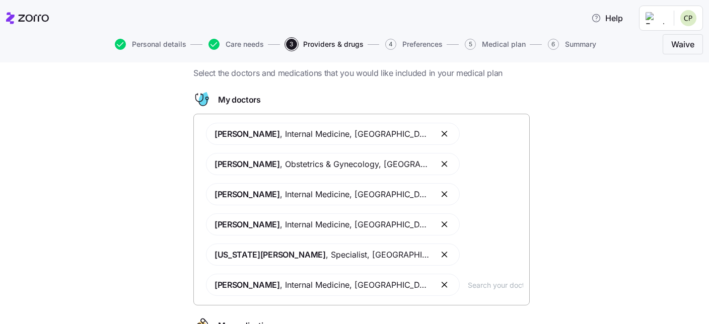
scroll to position [57, 0]
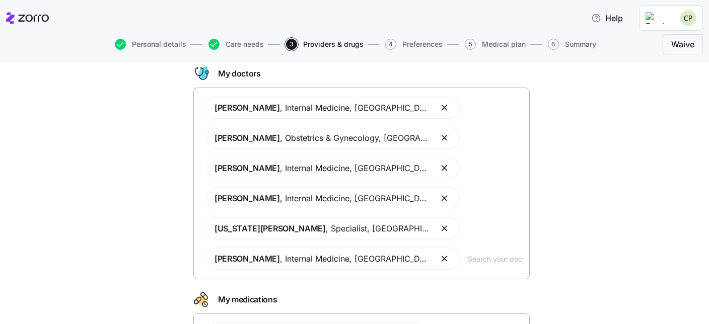
drag, startPoint x: 213, startPoint y: 260, endPoint x: 261, endPoint y: 261, distance: 48.3
click at [261, 198] on span "[PERSON_NAME] , Internal Medicine , [GEOGRAPHIC_DATA], [GEOGRAPHIC_DATA]" at bounding box center [333, 259] width 254 height 22
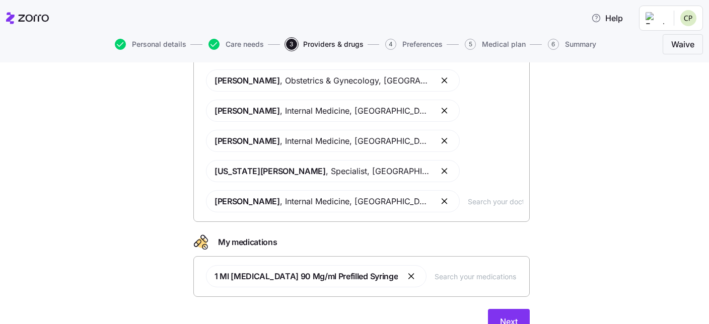
click at [434, 198] on input "text" at bounding box center [478, 276] width 89 height 11
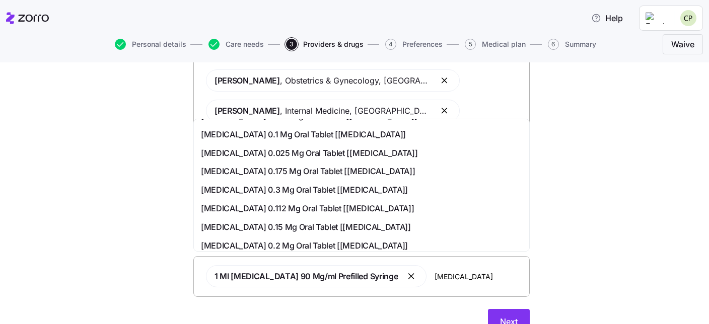
scroll to position [0, 0]
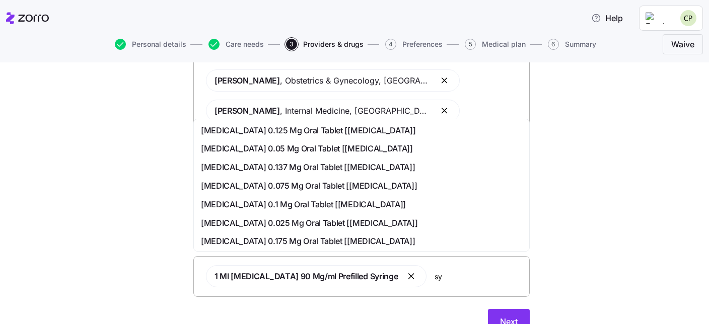
type input "s"
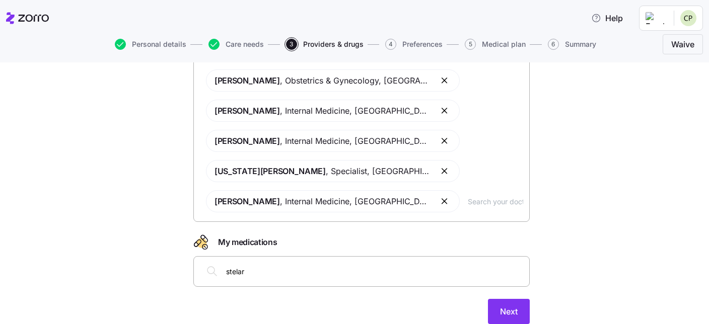
type input "[MEDICAL_DATA]"
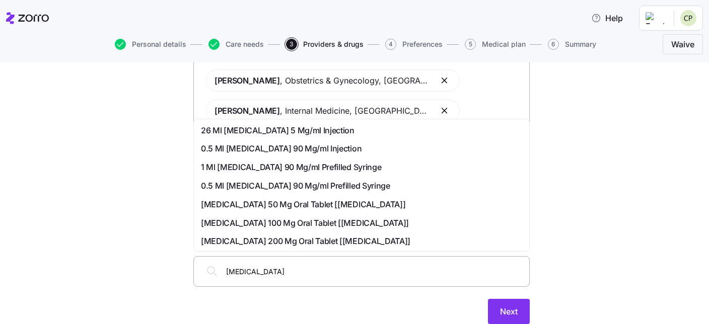
click at [310, 170] on span "1 Ml [MEDICAL_DATA] 90 Mg/ml Prefilled Syringe" at bounding box center [291, 167] width 180 height 13
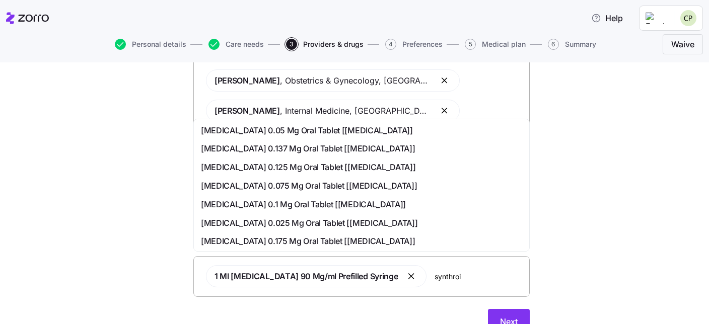
type input "[MEDICAL_DATA]"
click at [434, 128] on div "[MEDICAL_DATA] 0.125 Mg Oral Tablet [[MEDICAL_DATA]]" at bounding box center [361, 130] width 321 height 13
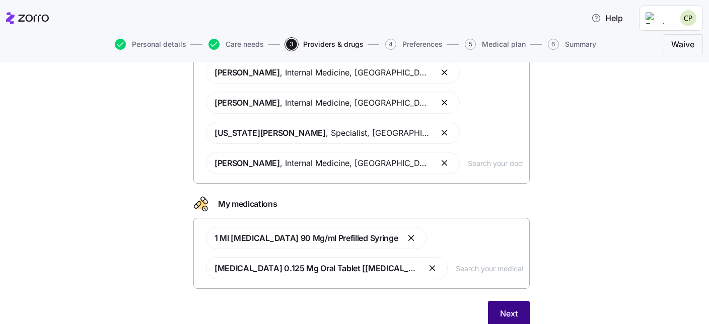
scroll to position [173, 0]
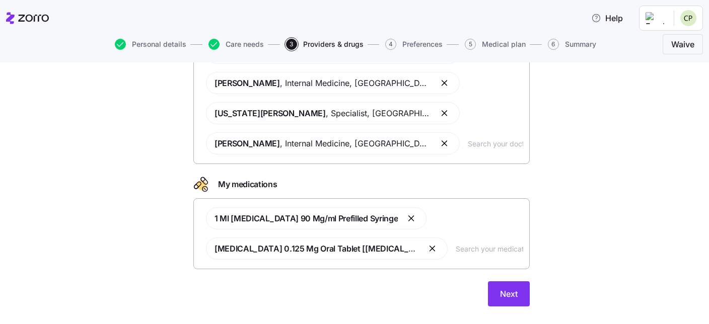
click at [433, 198] on button "button" at bounding box center [433, 249] width 12 height 12
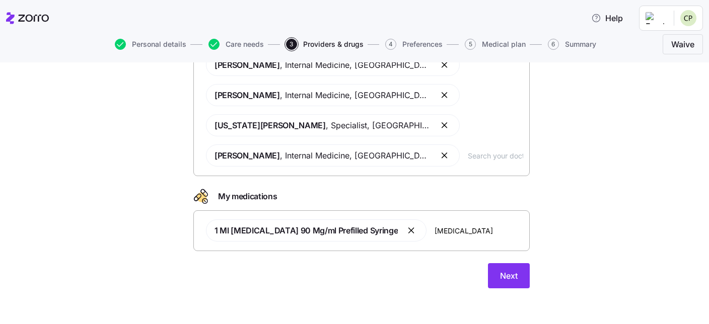
click at [434, 198] on input "[MEDICAL_DATA]" at bounding box center [478, 230] width 89 height 11
type input "s"
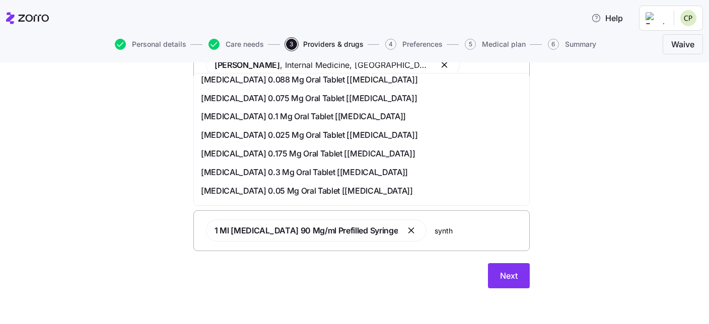
scroll to position [38, 0]
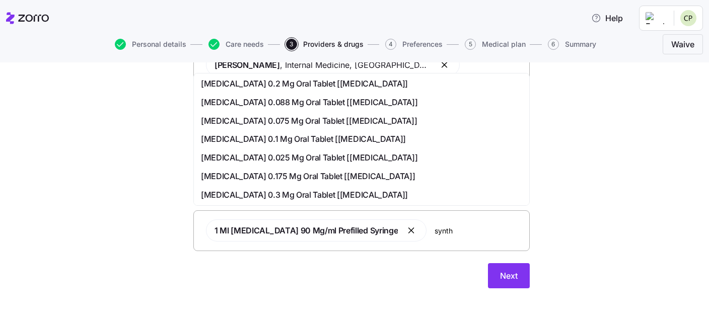
type input "synth"
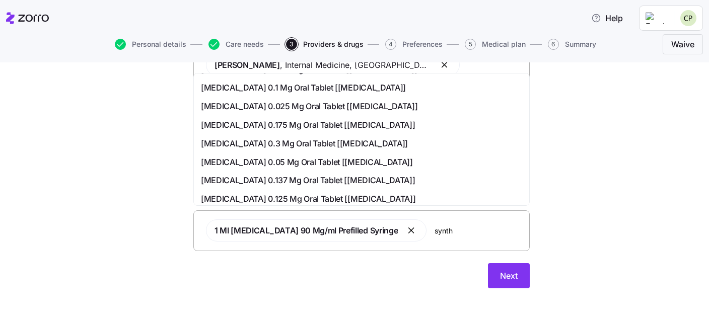
scroll to position [93, 0]
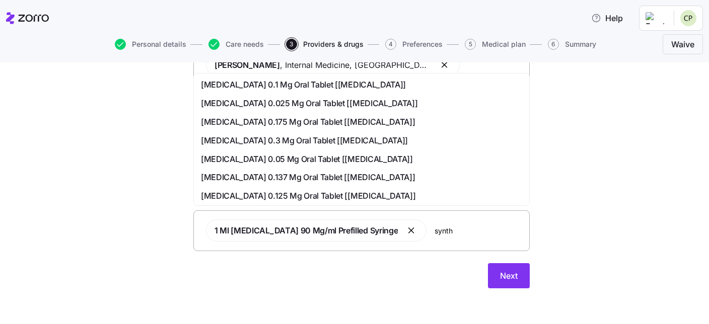
click at [312, 159] on span "[MEDICAL_DATA] 0.05 Mg Oral Tablet [[MEDICAL_DATA]]" at bounding box center [307, 159] width 212 height 13
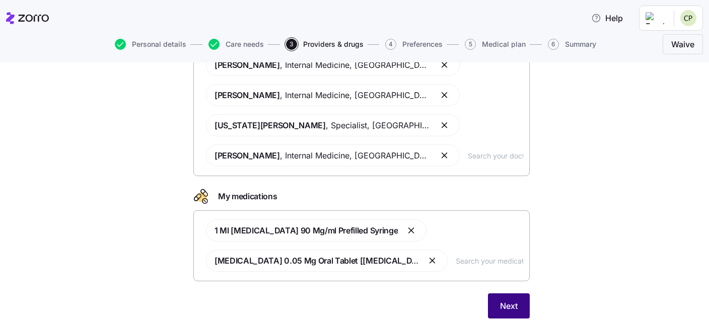
click at [434, 198] on span "Next" at bounding box center [509, 306] width 18 height 12
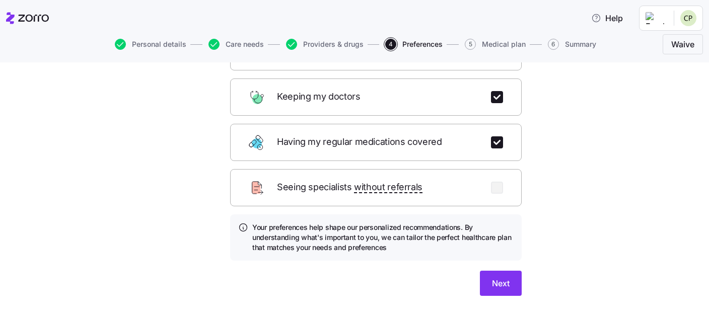
scroll to position [154, 0]
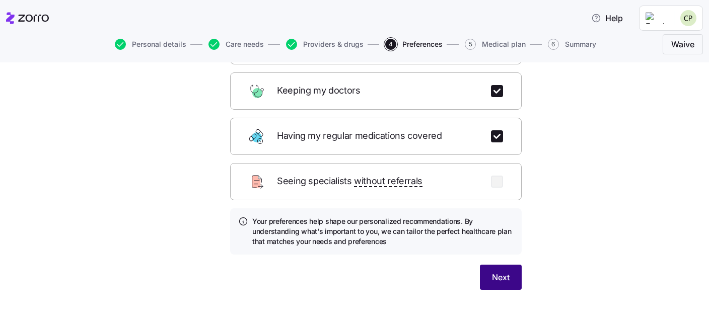
click at [434, 198] on span "Next" at bounding box center [501, 277] width 18 height 12
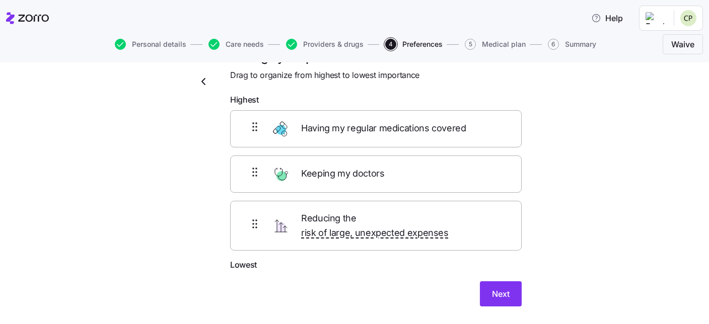
scroll to position [46, 0]
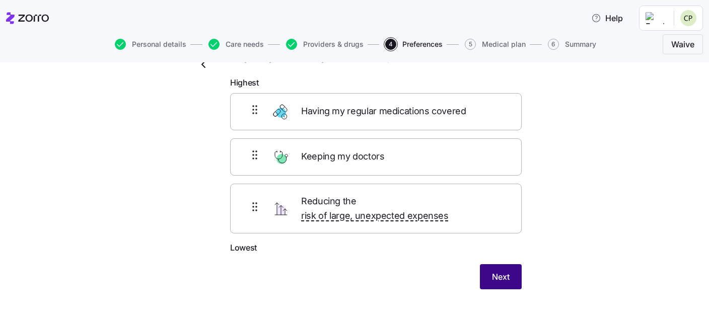
click at [434, 198] on span "Next" at bounding box center [501, 277] width 18 height 12
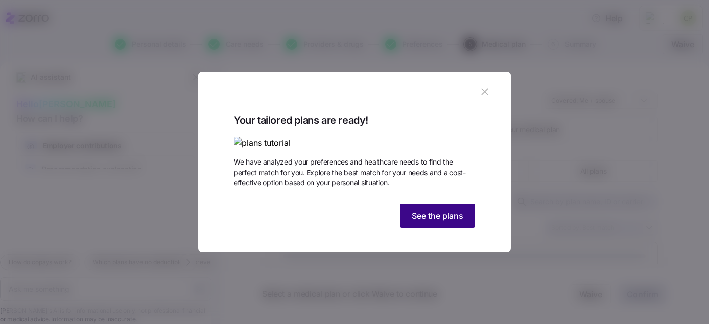
click at [434, 198] on span "See the plans" at bounding box center [437, 216] width 51 height 12
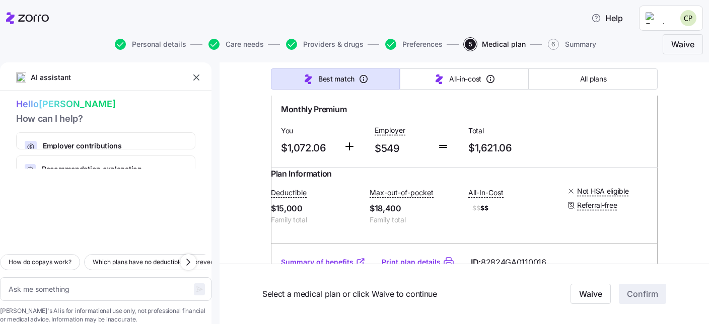
scroll to position [551, 0]
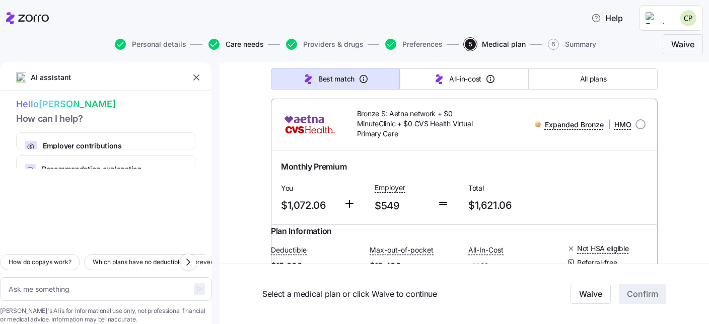
click at [242, 43] on span "Care needs" at bounding box center [244, 44] width 38 height 7
type textarea "x"
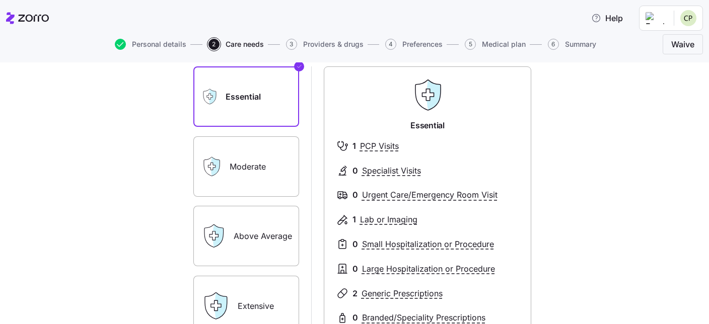
scroll to position [115, 0]
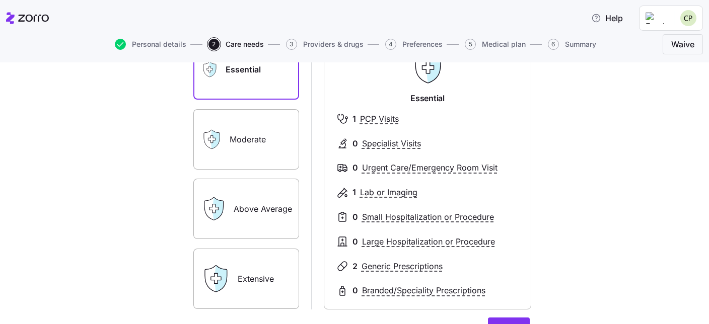
click at [332, 48] on span "Providers & drugs" at bounding box center [333, 44] width 60 height 7
click at [326, 47] on span "Providers & drugs" at bounding box center [333, 44] width 60 height 7
click at [312, 44] on span "Providers & drugs" at bounding box center [333, 44] width 60 height 7
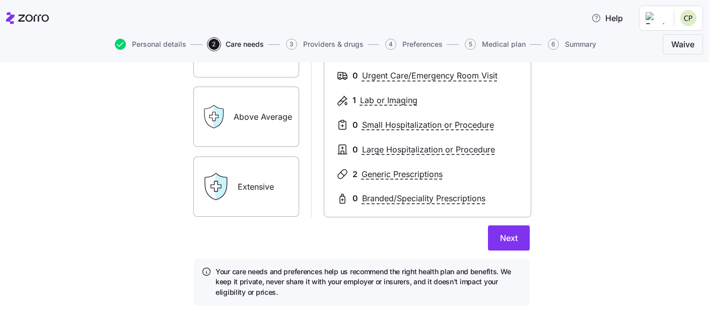
scroll to position [224, 0]
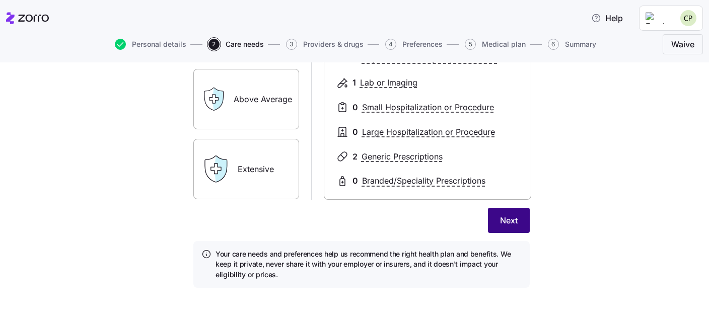
click at [434, 198] on button "Next" at bounding box center [509, 220] width 42 height 25
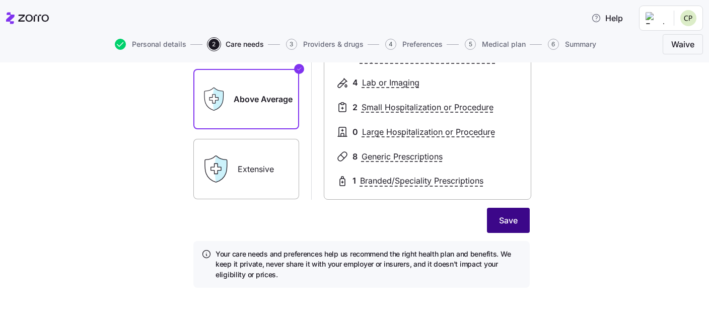
click at [434, 198] on span "Save" at bounding box center [508, 220] width 19 height 12
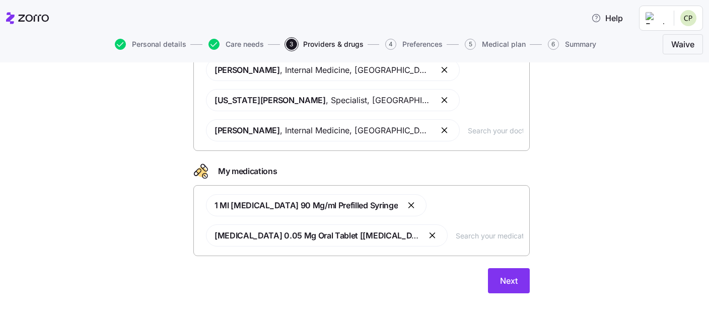
scroll to position [191, 0]
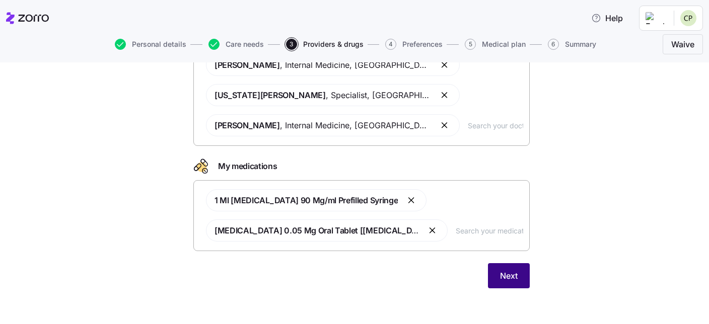
click at [434, 198] on span "Next" at bounding box center [509, 276] width 18 height 12
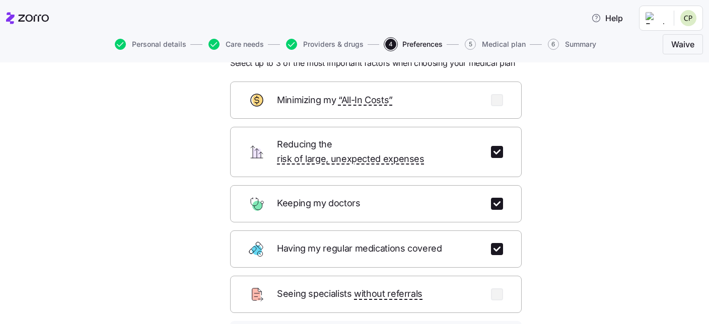
scroll to position [57, 0]
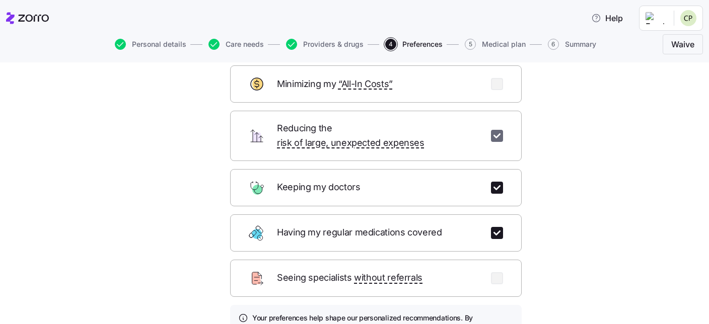
click at [434, 132] on input "checkbox" at bounding box center [497, 136] width 12 height 12
checkbox input "false"
click at [434, 88] on input "checkbox" at bounding box center [497, 84] width 12 height 12
checkbox input "true"
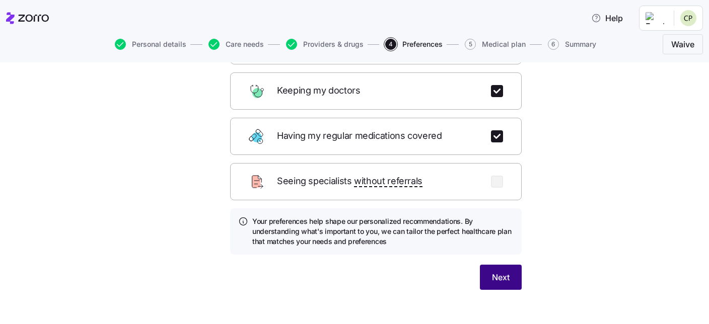
click at [434, 198] on span "Next" at bounding box center [501, 277] width 18 height 12
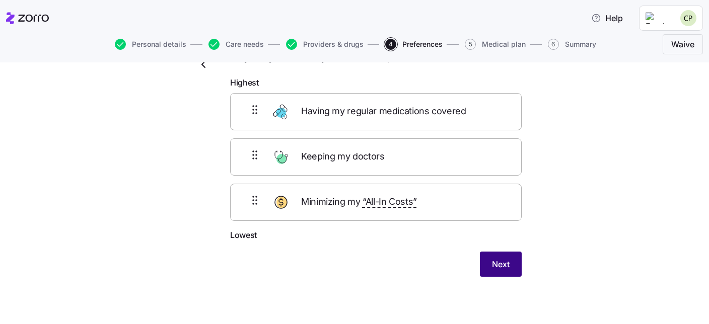
click at [434, 198] on button "Next" at bounding box center [501, 264] width 42 height 25
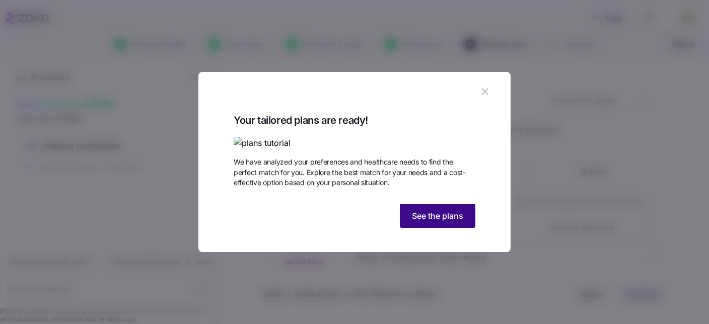
click at [434, 198] on span "See the plans" at bounding box center [437, 216] width 51 height 12
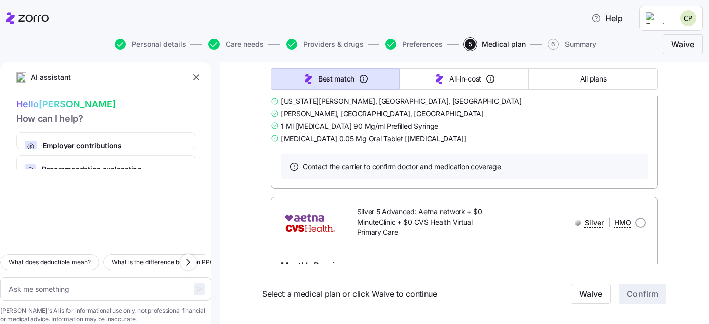
scroll to position [2454, 0]
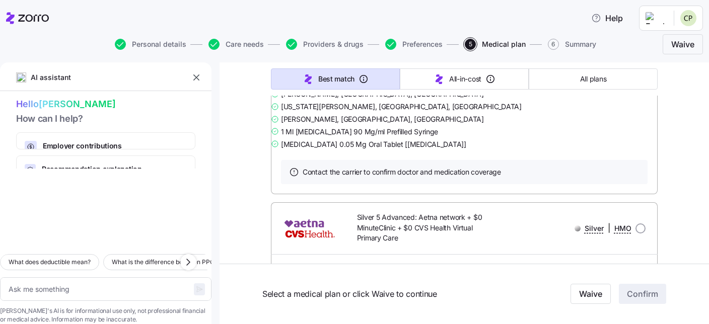
click at [413, 22] on link "Print plan details" at bounding box center [411, 17] width 59 height 10
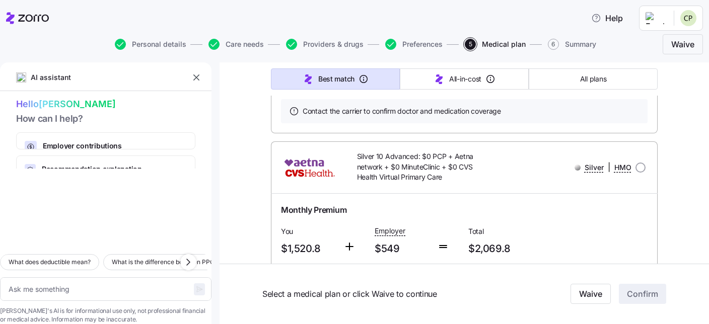
scroll to position [3375, 0]
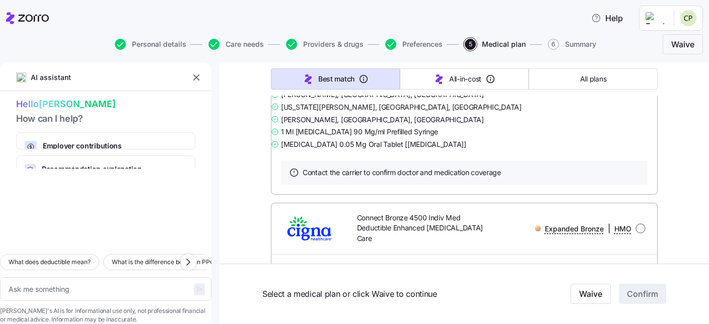
scroll to position [3721, 0]
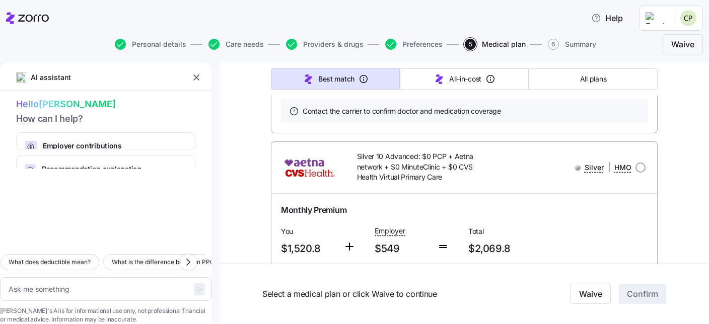
scroll to position [3260, 0]
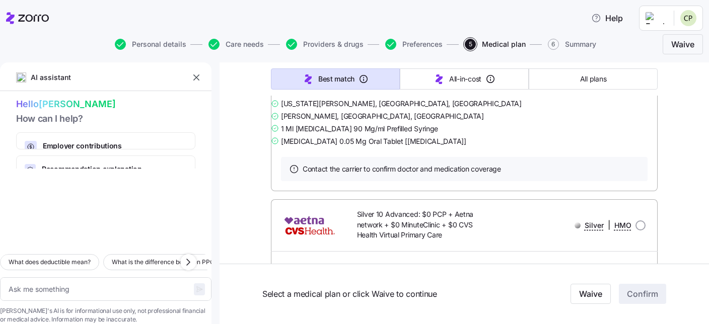
click at [306, 19] on link "Summary of benefits" at bounding box center [323, 14] width 85 height 10
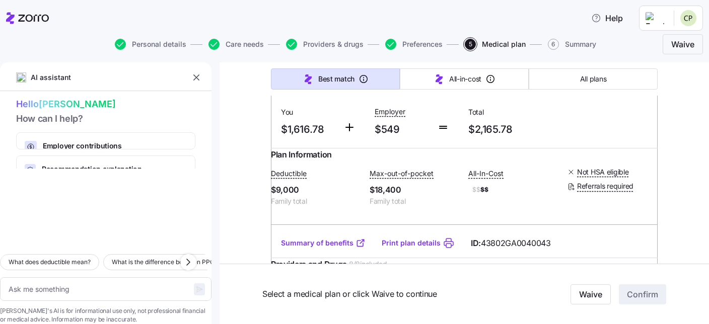
scroll to position [6254, 0]
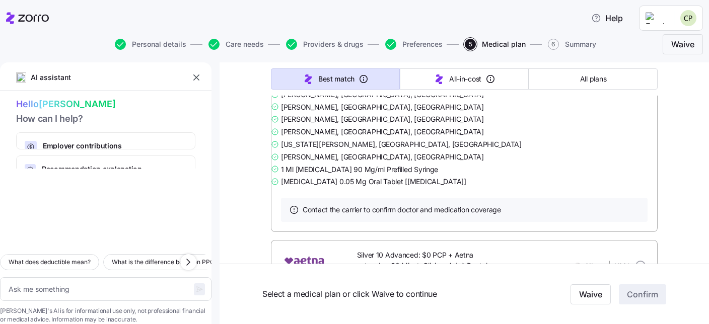
scroll to position [7176, 0]
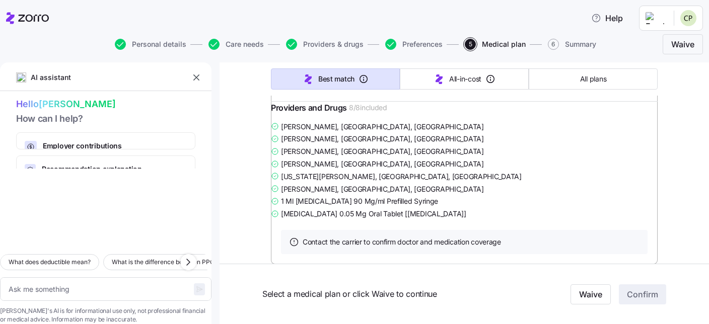
scroll to position [7636, 0]
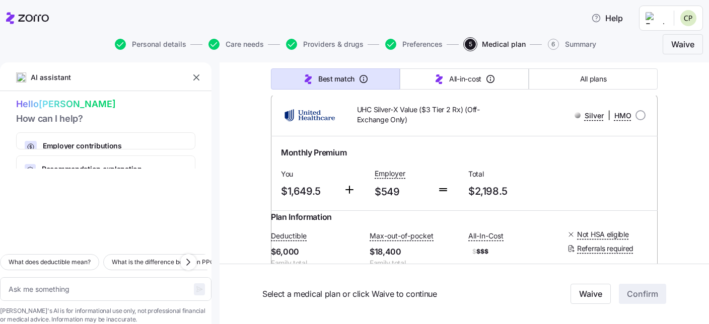
scroll to position [10170, 0]
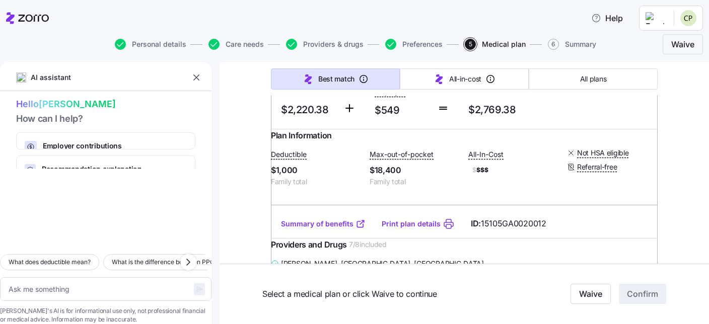
scroll to position [16145, 0]
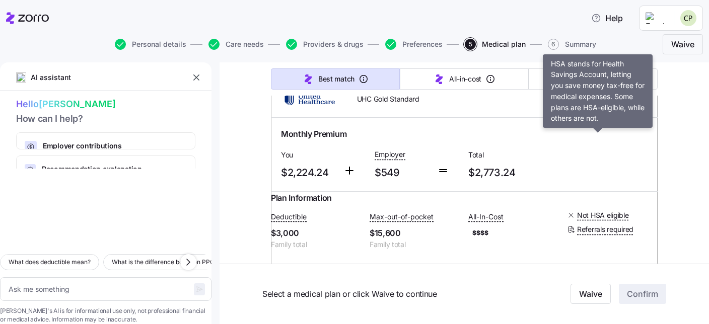
scroll to position [16951, 0]
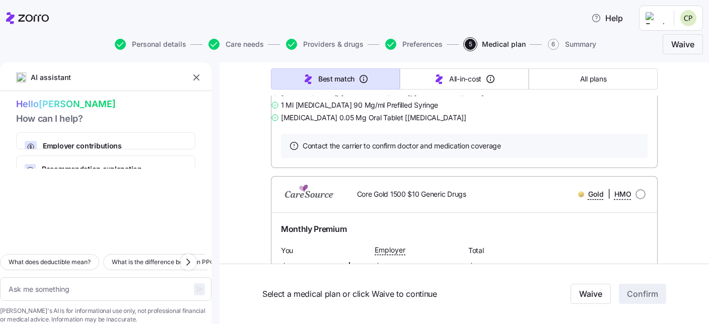
scroll to position [22767, 0]
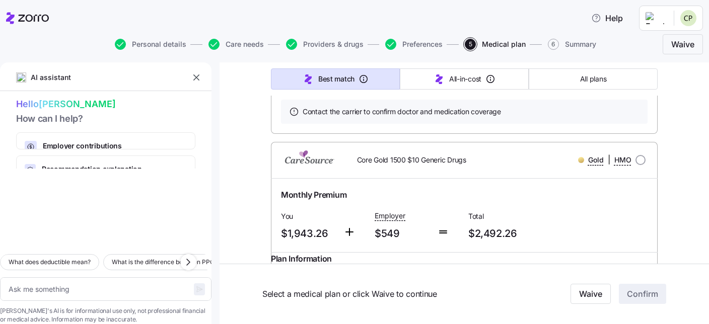
type textarea "x"
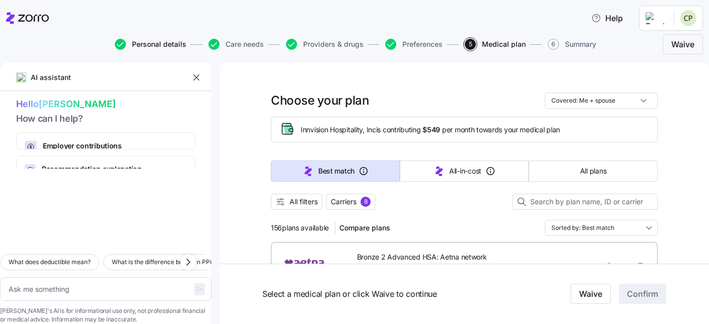
click at [160, 44] on span "Personal details" at bounding box center [159, 44] width 54 height 7
type textarea "x"
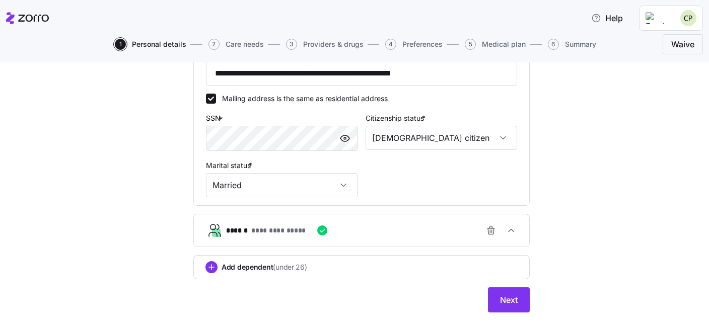
scroll to position [333, 0]
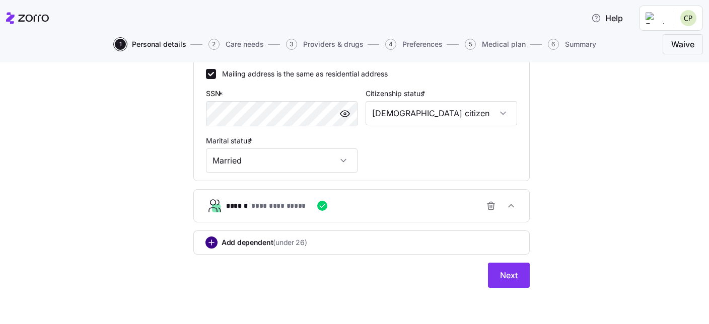
click at [209, 244] on circle "add icon" at bounding box center [211, 242] width 11 height 11
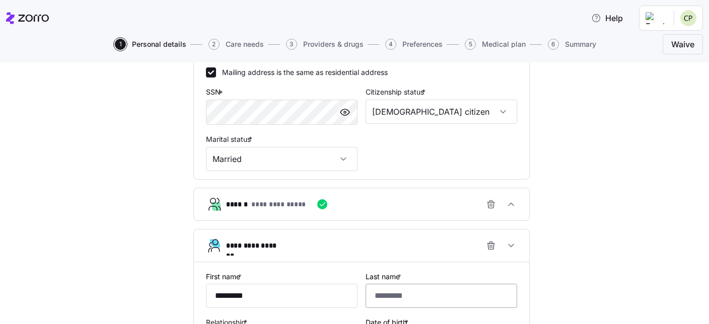
type input "*********"
click at [423, 301] on input "Last name *" at bounding box center [441, 296] width 152 height 24
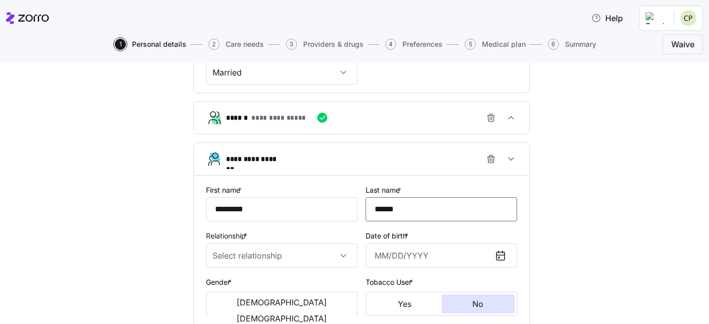
scroll to position [448, 0]
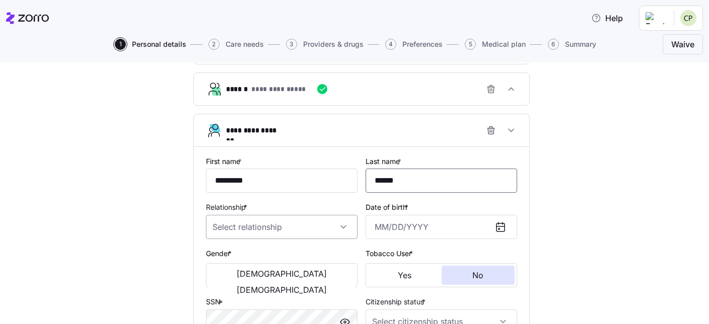
type input "******"
click at [303, 230] on input "Relationship *" at bounding box center [282, 227] width 152 height 24
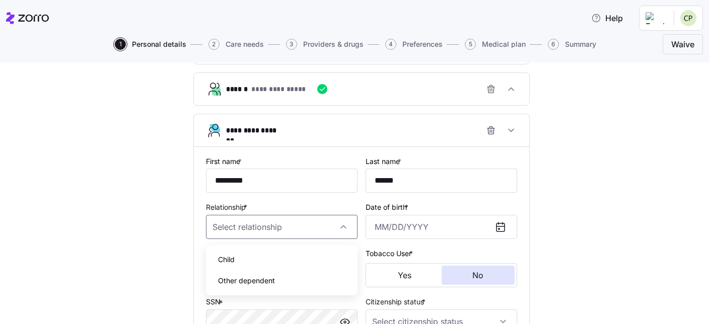
click at [278, 256] on div "Child" at bounding box center [281, 259] width 143 height 21
type input "Child"
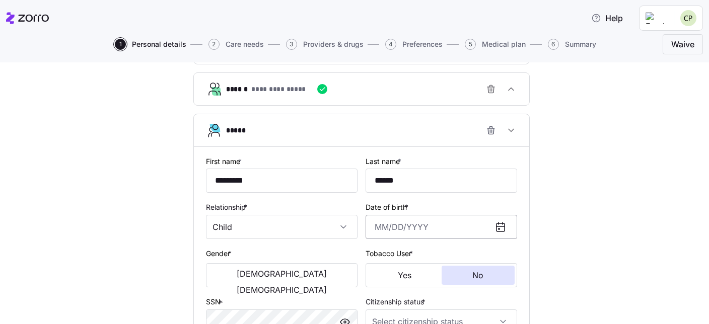
click at [410, 232] on input "Date of birth *" at bounding box center [441, 227] width 152 height 24
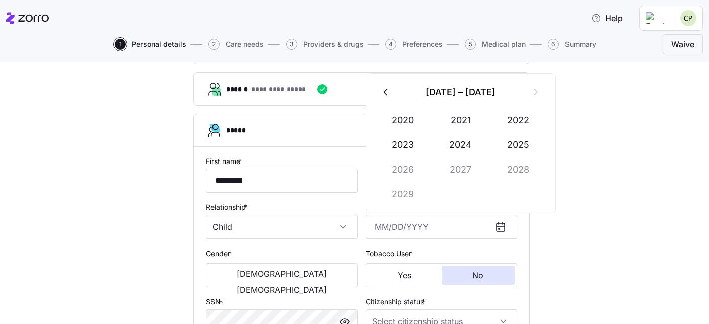
click at [383, 91] on icon "button" at bounding box center [386, 92] width 11 height 11
click at [458, 168] on button "2007" at bounding box center [460, 170] width 57 height 24
click at [520, 118] on button "Mar" at bounding box center [518, 120] width 57 height 24
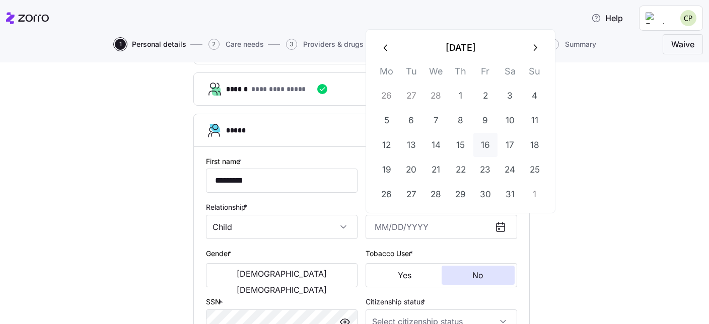
click at [487, 144] on button "16" at bounding box center [485, 145] width 24 height 24
type input "March 16, 2007"
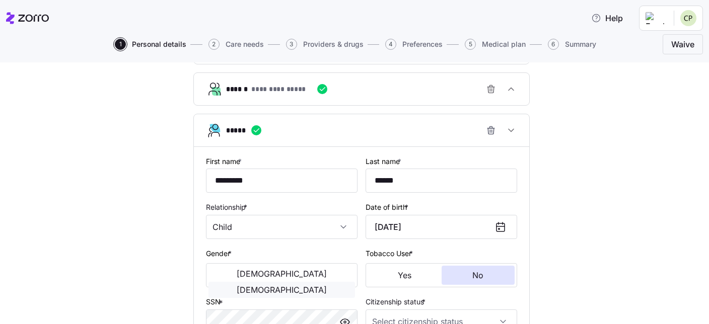
click at [312, 286] on span "[DEMOGRAPHIC_DATA]" at bounding box center [282, 290] width 90 height 8
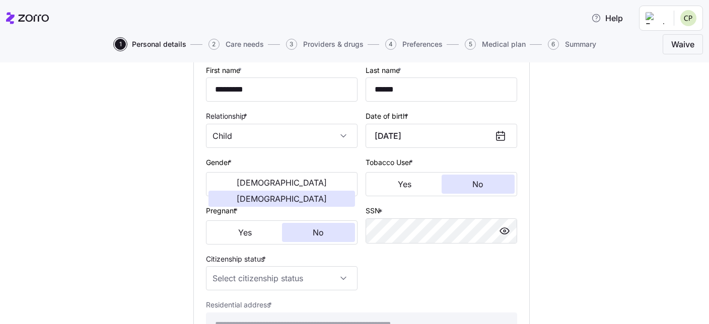
scroll to position [563, 0]
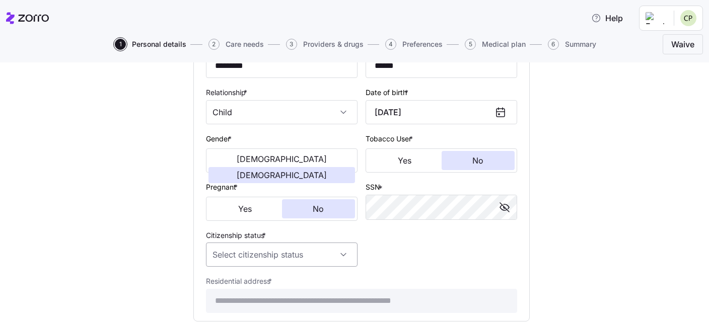
click at [312, 255] on input "Citizenship status *" at bounding box center [282, 255] width 152 height 24
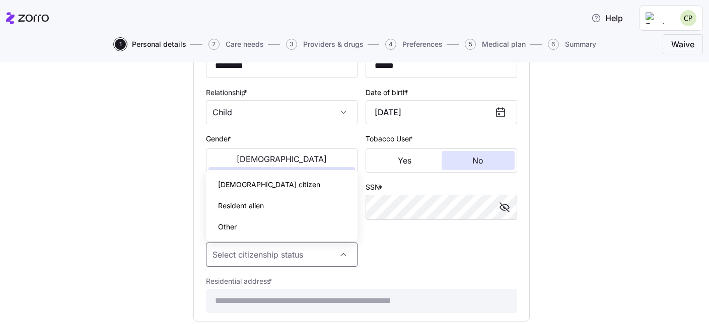
click at [288, 185] on div "[DEMOGRAPHIC_DATA] citizen" at bounding box center [281, 184] width 143 height 21
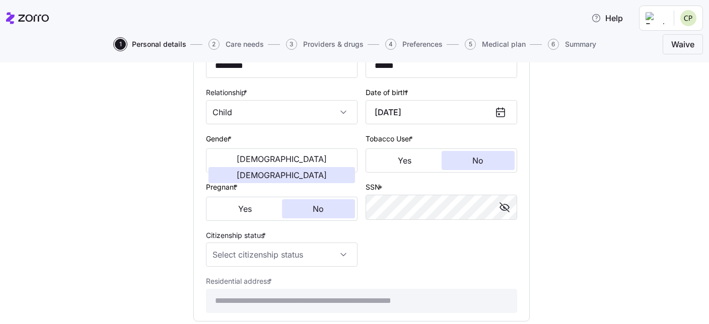
type input "[DEMOGRAPHIC_DATA] citizen"
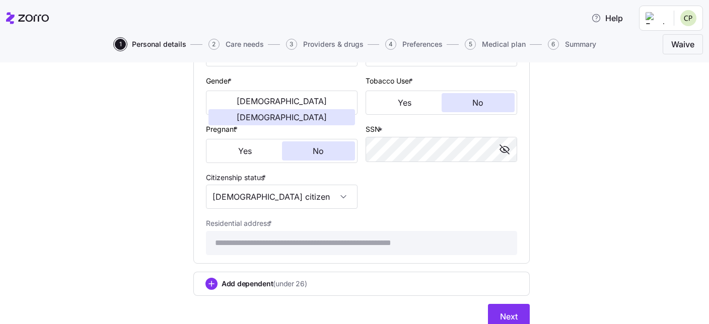
scroll to position [665, 0]
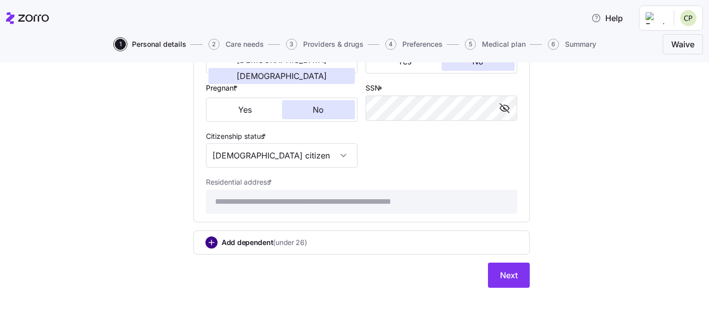
click at [208, 243] on circle "add icon" at bounding box center [211, 242] width 11 height 11
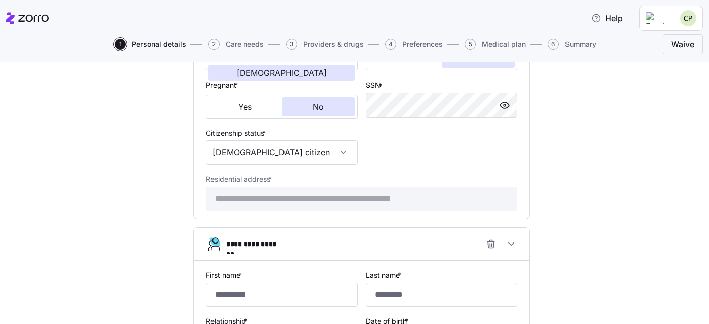
scroll to position [723, 0]
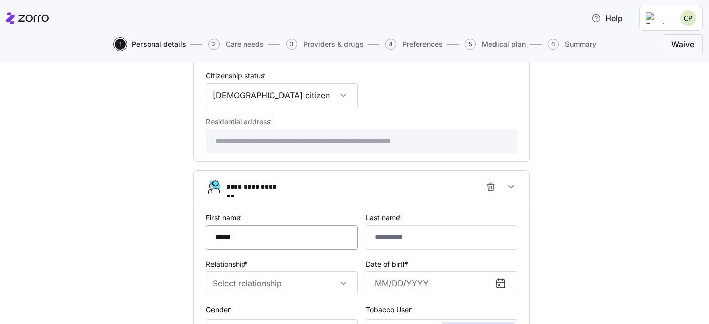
type input "*****"
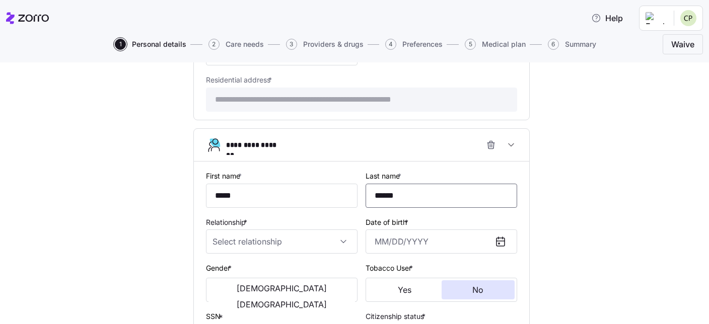
scroll to position [781, 0]
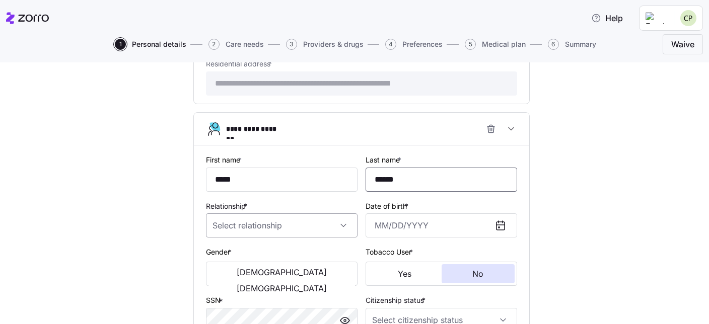
type input "******"
click at [271, 231] on input "Relationship *" at bounding box center [282, 225] width 152 height 24
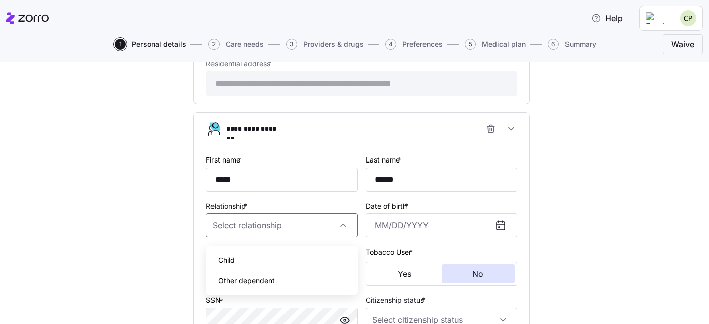
click at [256, 256] on div "Child" at bounding box center [281, 260] width 143 height 21
type input "Child"
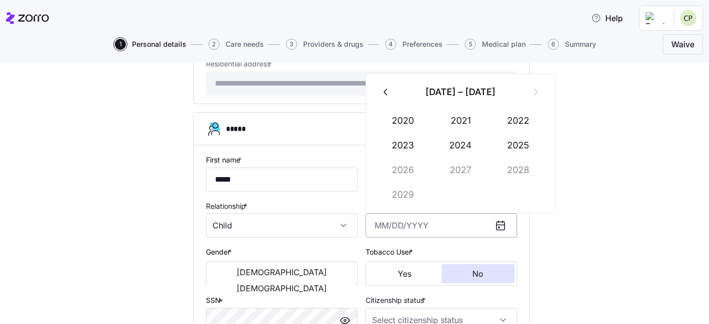
click at [386, 229] on input "Date of birth *" at bounding box center [441, 225] width 152 height 24
click at [384, 97] on icon "button" at bounding box center [386, 92] width 11 height 11
click at [524, 147] on button "2005" at bounding box center [518, 145] width 57 height 24
click at [518, 125] on button "Mar" at bounding box center [518, 121] width 57 height 24
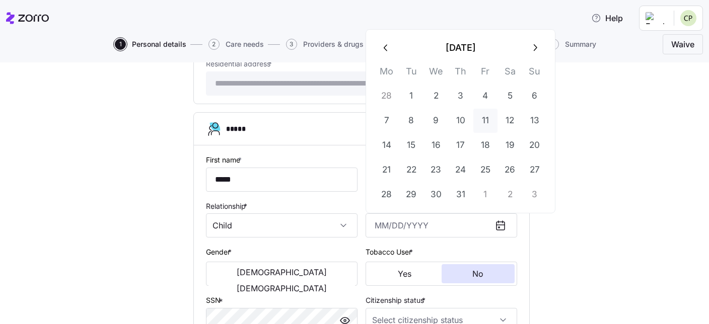
click at [487, 122] on button "11" at bounding box center [485, 121] width 24 height 24
type input "March 11, 2005"
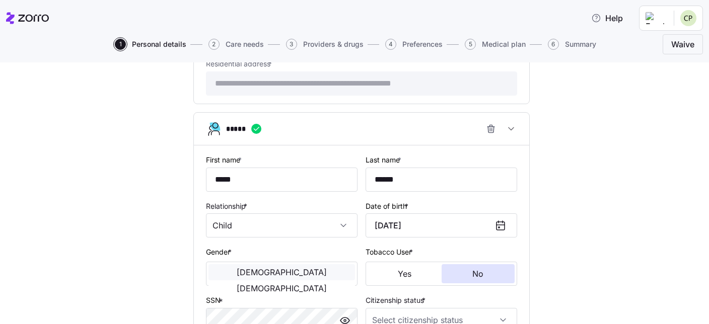
click at [239, 276] on span "[DEMOGRAPHIC_DATA]" at bounding box center [282, 272] width 90 height 8
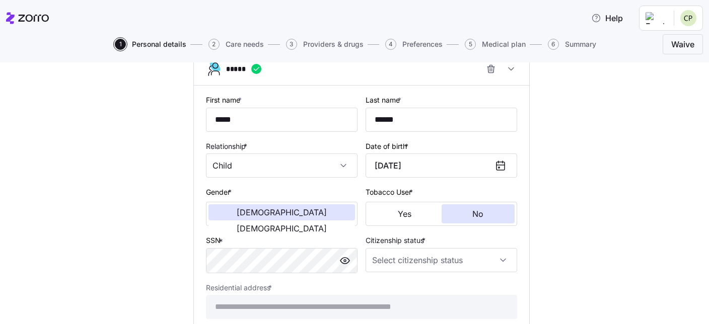
scroll to position [895, 0]
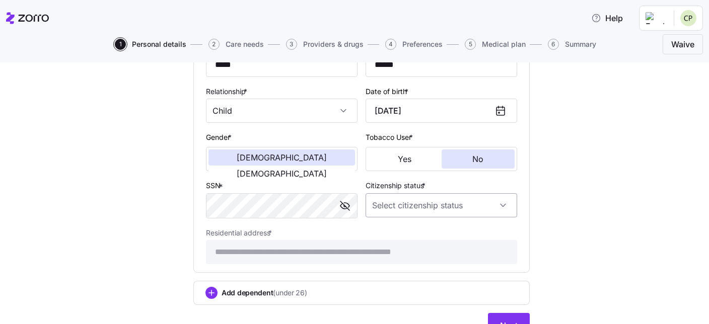
click at [496, 211] on input "Citizenship status *" at bounding box center [441, 205] width 152 height 24
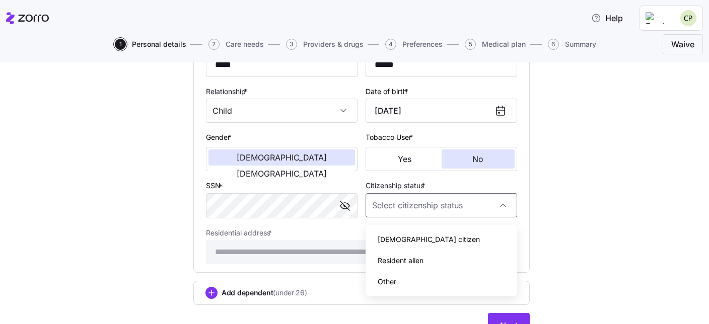
click at [449, 236] on div "[DEMOGRAPHIC_DATA] citizen" at bounding box center [440, 239] width 143 height 21
type input "[DEMOGRAPHIC_DATA] citizen"
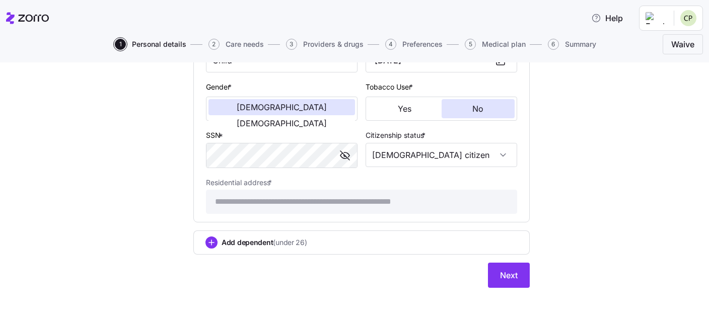
scroll to position [950, 0]
click at [509, 276] on span "Next" at bounding box center [509, 275] width 18 height 12
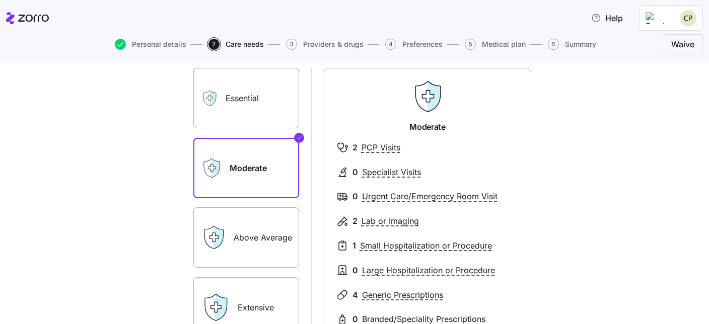
scroll to position [57, 0]
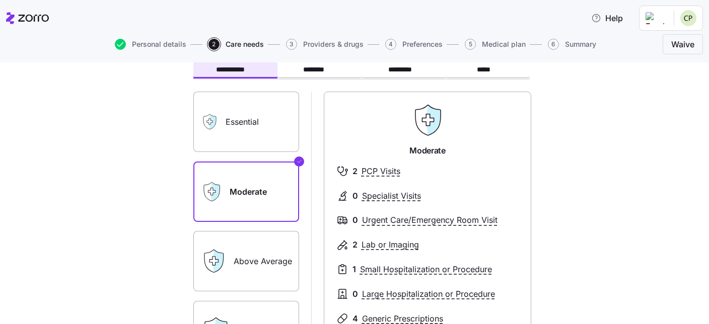
click at [270, 111] on label "Essential" at bounding box center [246, 122] width 106 height 60
click at [0, 0] on input "Essential" at bounding box center [0, 0] width 0 height 0
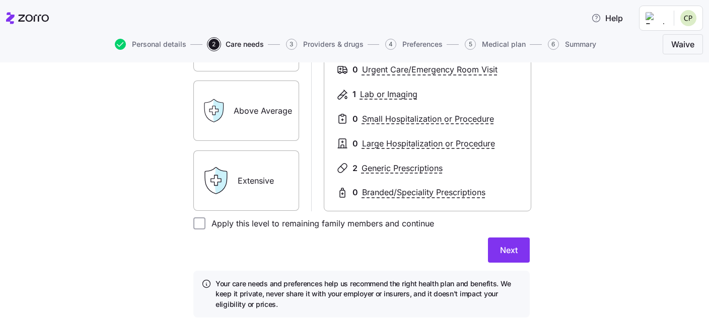
scroll to position [230, 0]
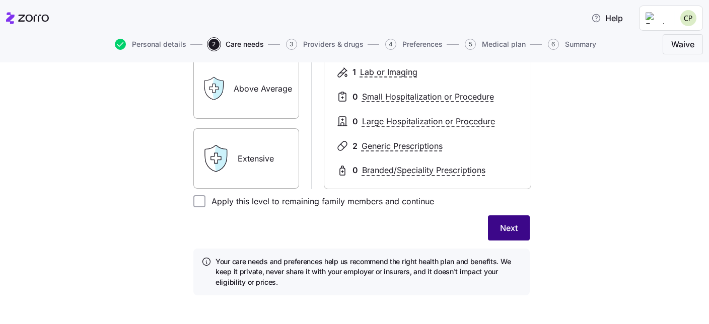
click at [512, 232] on span "Next" at bounding box center [509, 228] width 18 height 12
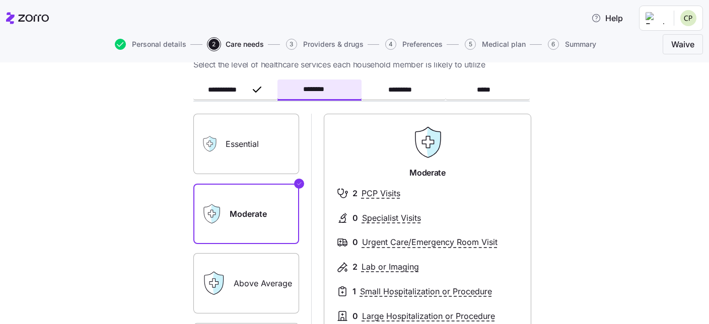
scroll to position [57, 0]
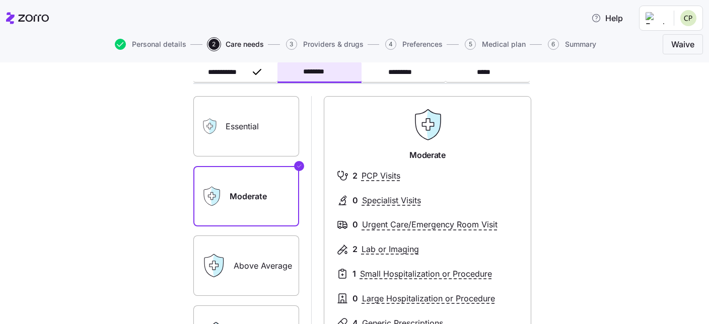
click at [245, 265] on label "Above Average" at bounding box center [246, 266] width 106 height 60
click at [0, 0] on input "Above Average" at bounding box center [0, 0] width 0 height 0
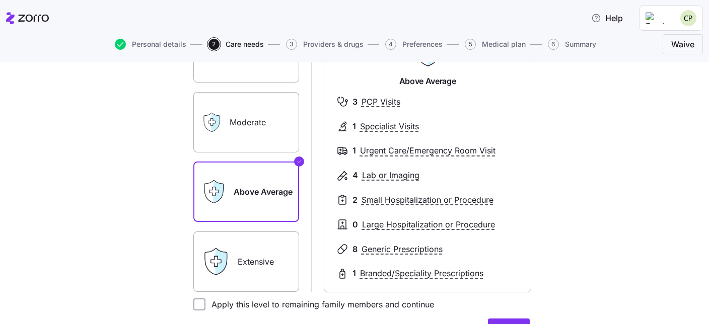
scroll to position [173, 0]
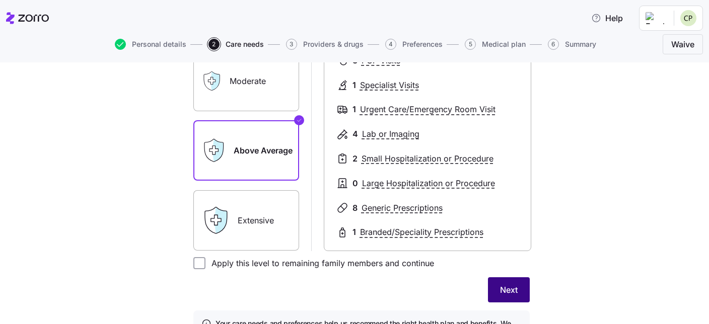
click at [496, 295] on button "Next" at bounding box center [509, 289] width 42 height 25
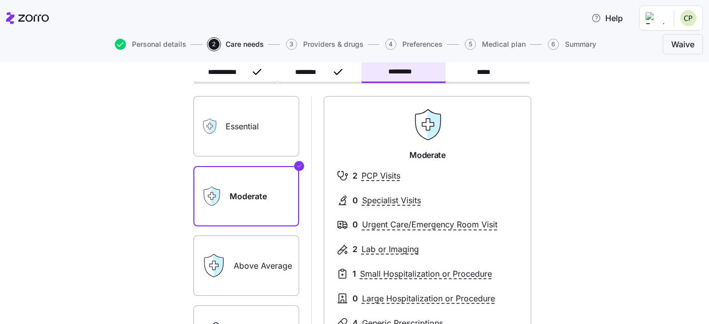
scroll to position [0, 0]
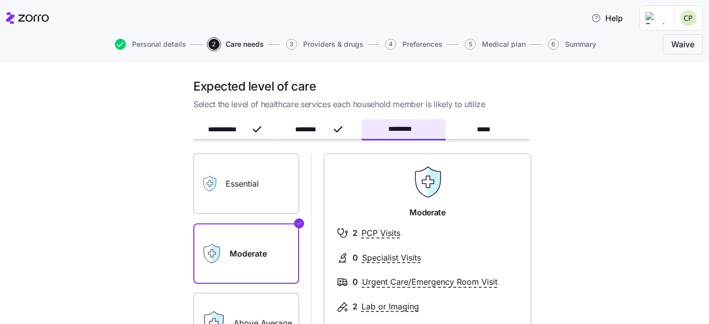
click at [260, 186] on label "Essential" at bounding box center [246, 184] width 106 height 60
click at [0, 0] on input "Essential" at bounding box center [0, 0] width 0 height 0
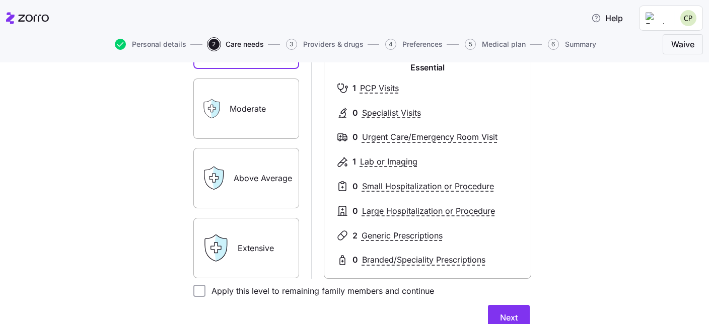
scroll to position [173, 0]
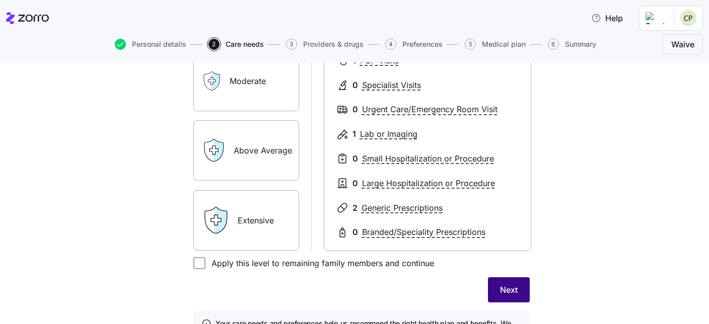
click at [510, 295] on span "Next" at bounding box center [509, 290] width 18 height 12
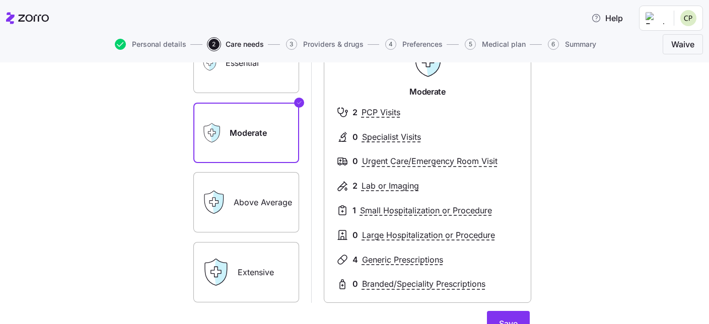
scroll to position [57, 0]
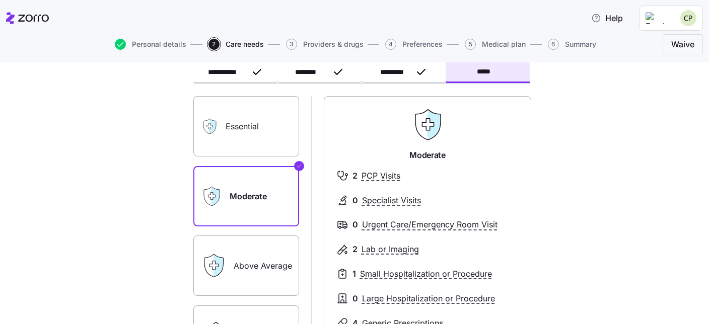
click at [259, 124] on label "Essential" at bounding box center [246, 126] width 106 height 60
click at [0, 0] on input "Essential" at bounding box center [0, 0] width 0 height 0
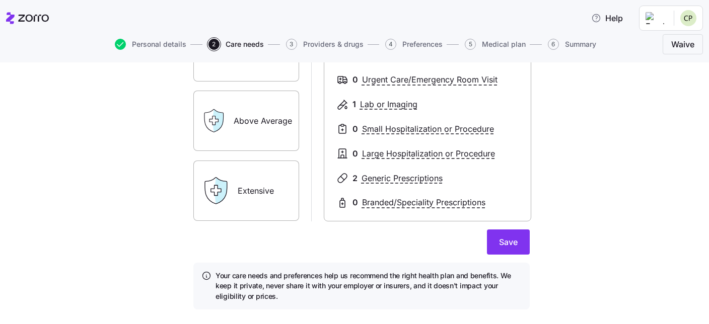
scroll to position [224, 0]
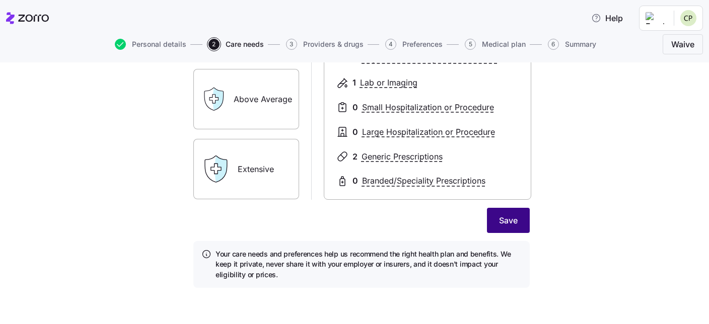
click at [506, 223] on span "Save" at bounding box center [508, 220] width 19 height 12
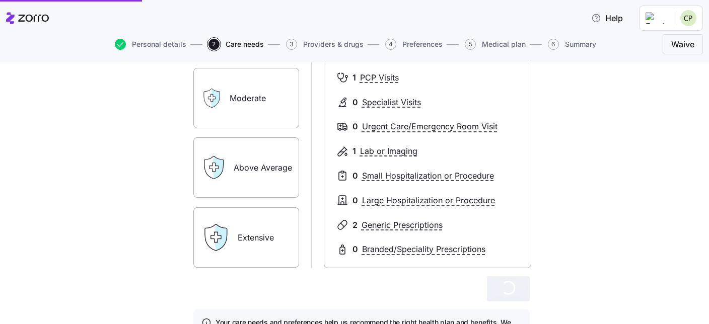
scroll to position [109, 0]
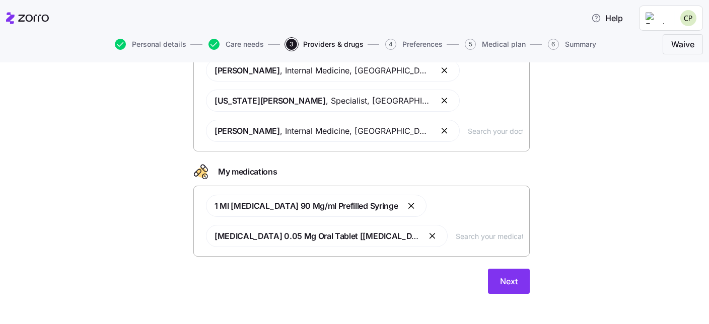
scroll to position [191, 0]
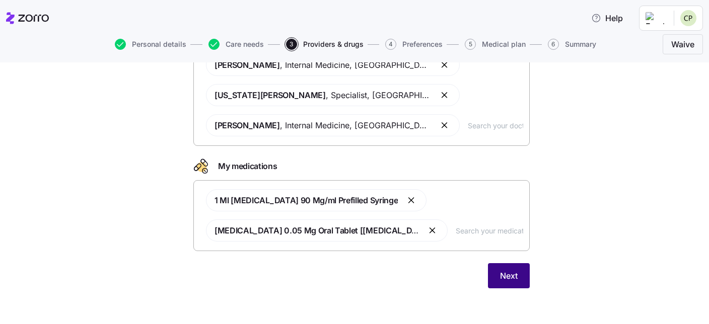
click at [511, 279] on span "Next" at bounding box center [509, 276] width 18 height 12
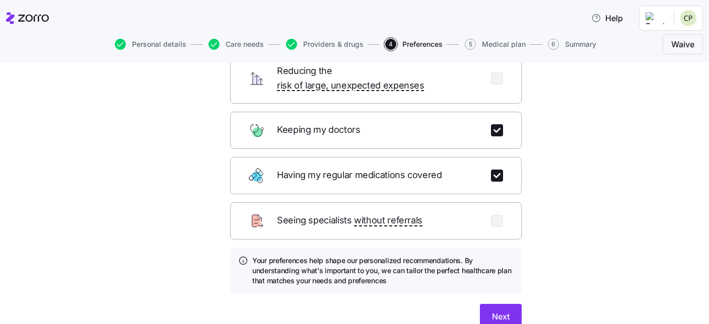
scroll to position [154, 0]
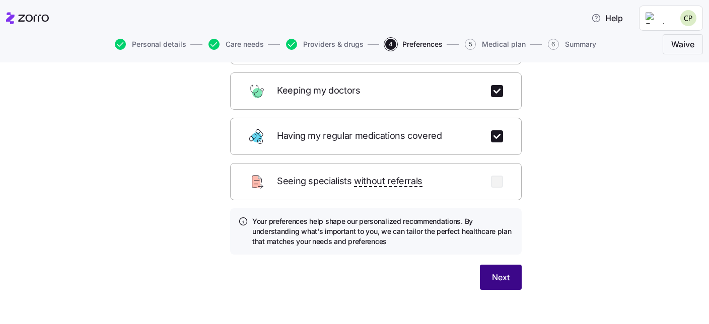
click at [495, 271] on span "Next" at bounding box center [501, 277] width 18 height 12
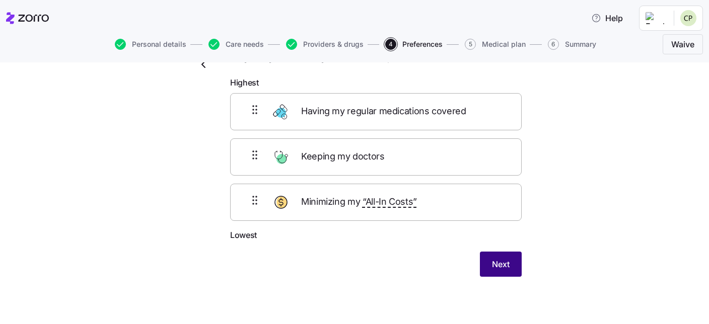
click at [498, 264] on span "Next" at bounding box center [501, 264] width 18 height 12
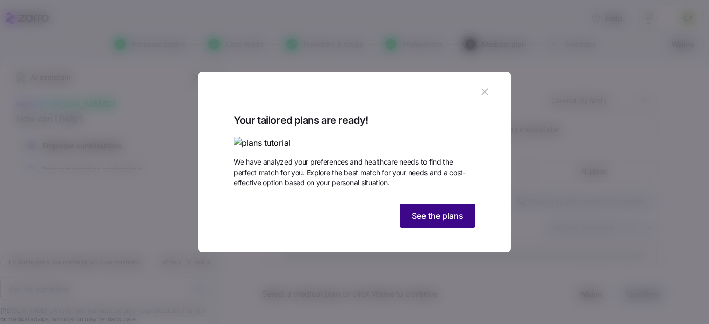
click at [438, 222] on span "See the plans" at bounding box center [437, 216] width 51 height 12
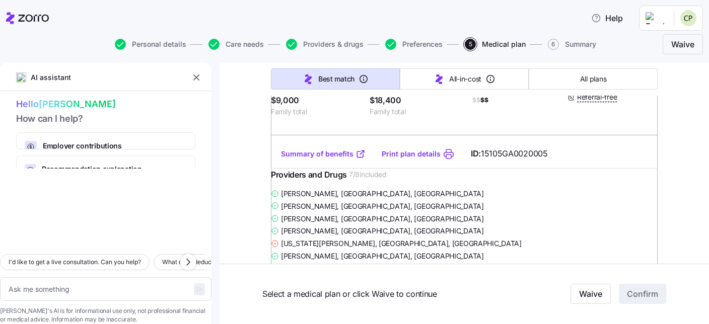
scroll to position [2764, 0]
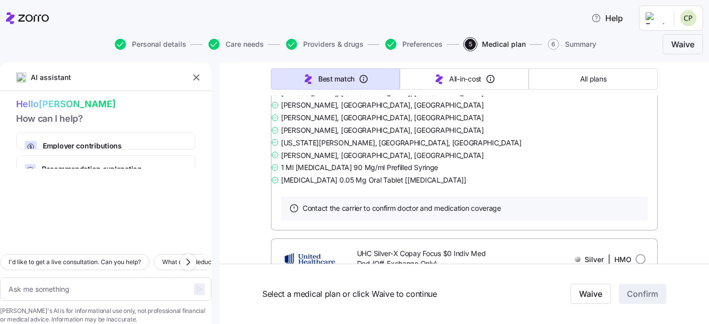
scroll to position [10422, 0]
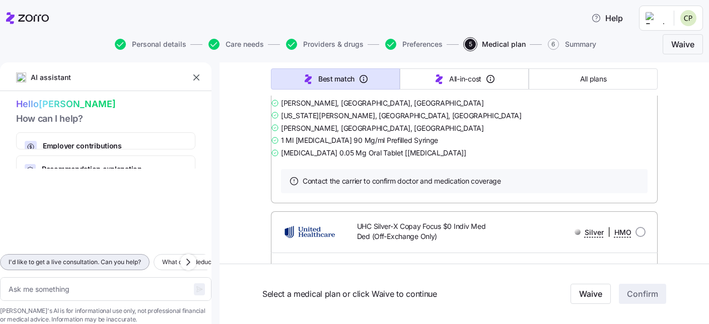
click at [118, 257] on span "I'd like to get a live consultation. Can you help?" at bounding box center [75, 262] width 132 height 10
type textarea "x"
type textarea "I'd like to get a live consultation. Can you help?"
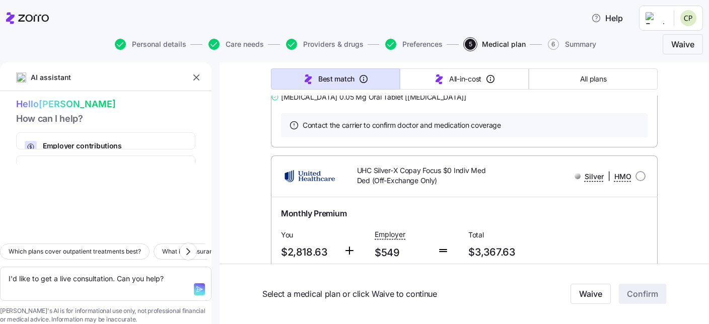
scroll to position [10480, 0]
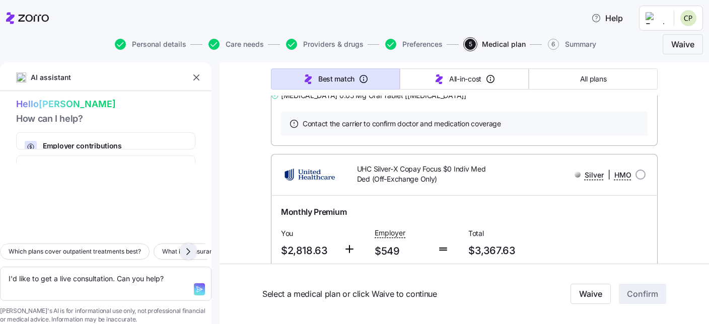
click at [189, 249] on icon "button" at bounding box center [188, 252] width 3 height 6
click at [23, 246] on icon "button" at bounding box center [24, 252] width 12 height 12
click at [195, 285] on icon "button" at bounding box center [199, 289] width 8 height 8
type textarea "x"
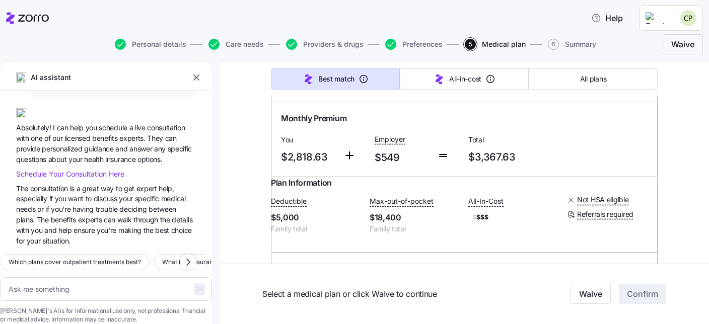
scroll to position [10595, 0]
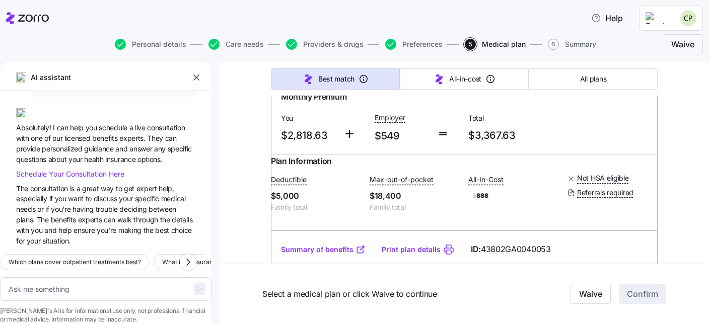
type textarea "x"
click at [89, 170] on span "Consultation" at bounding box center [87, 174] width 43 height 9
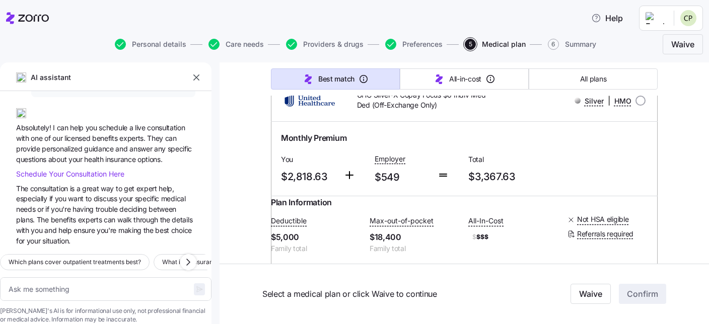
scroll to position [10538, 0]
